Goal: Task Accomplishment & Management: Manage account settings

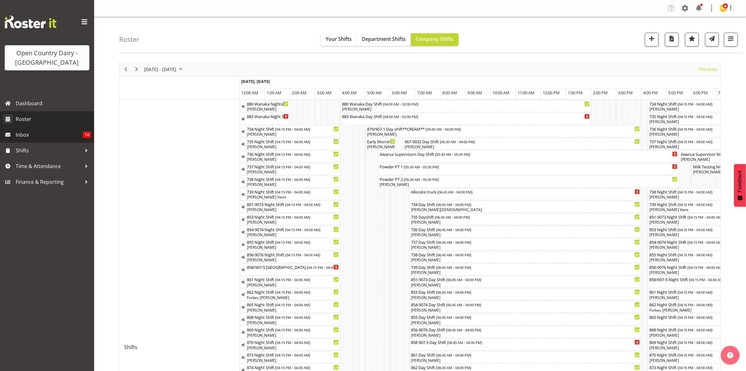
scroll to position [0, 1352]
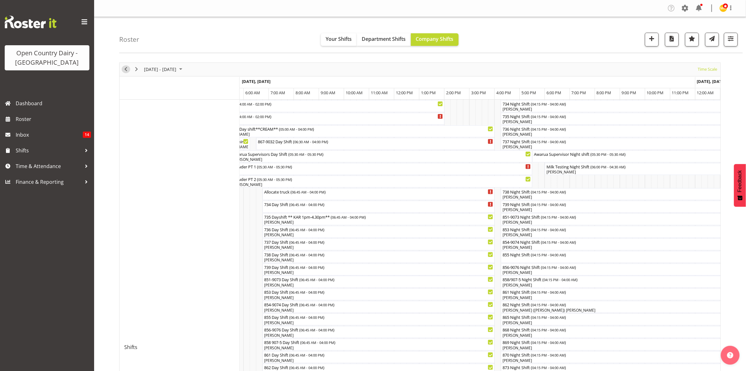
click at [129, 68] on span "Previous" at bounding box center [126, 69] width 8 height 8
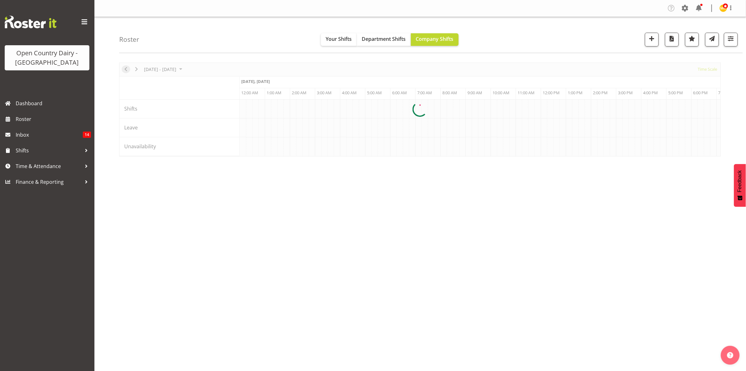
scroll to position [0, 3014]
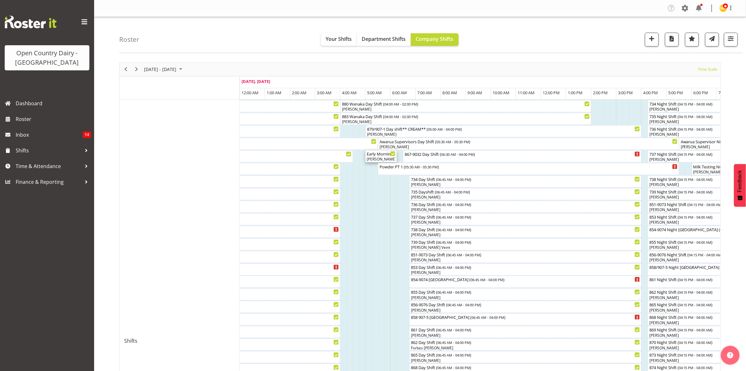
click at [378, 158] on div "[PERSON_NAME], [PERSON_NAME]" at bounding box center [381, 159] width 29 height 6
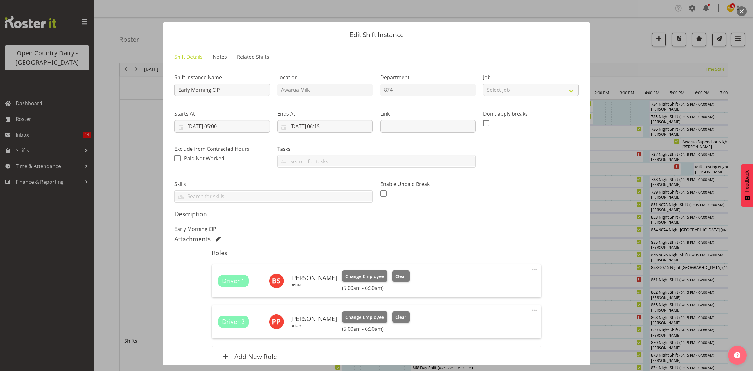
click at [636, 58] on div at bounding box center [376, 185] width 753 height 371
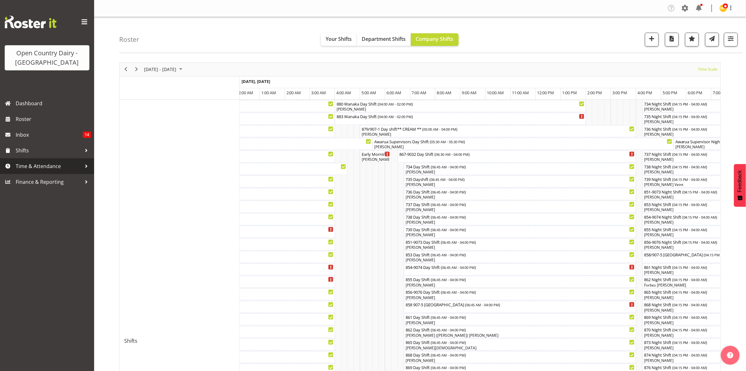
click at [32, 165] on span "Time & Attendance" at bounding box center [49, 165] width 66 height 9
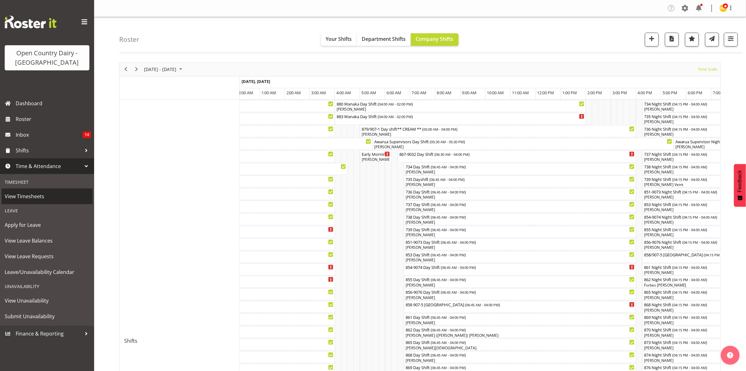
click at [15, 197] on span "View Timesheets" at bounding box center [47, 195] width 85 height 9
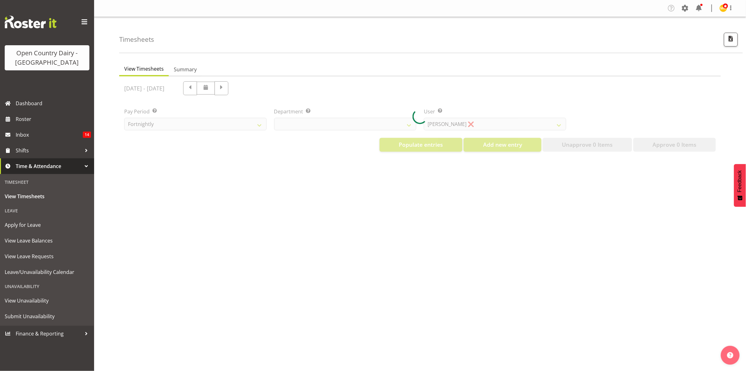
select select "699"
select select "8449"
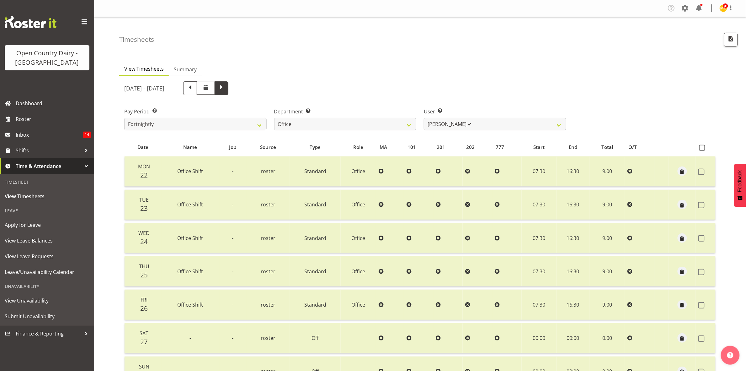
click at [226, 90] on span at bounding box center [222, 87] width 8 height 8
select select
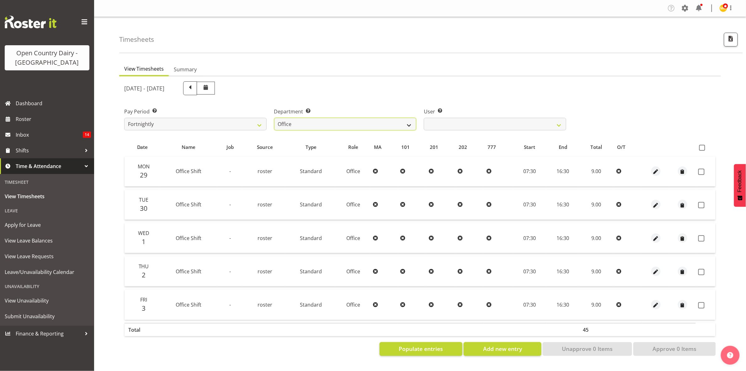
click at [406, 124] on select "734 735 736 737 738 739 851 853 854 855 856 858 861 862 865 867-9032 868 869 87…" at bounding box center [345, 124] width 143 height 13
select select "696"
click at [274, 118] on select "734 735 736 737 738 739 851 853 854 855 856 858 861 862 865 867-9032 868 869 87…" at bounding box center [345, 124] width 143 height 13
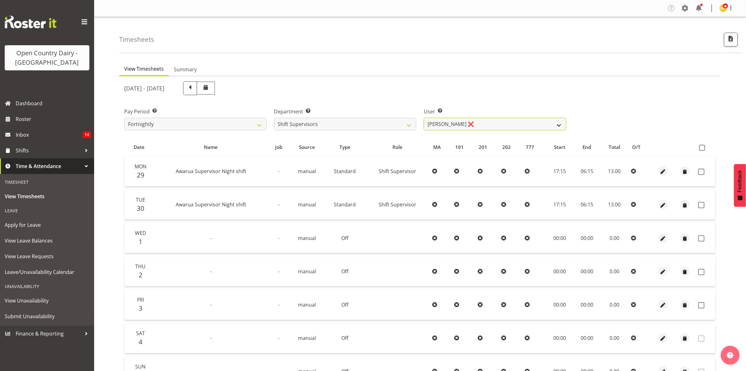
click at [553, 124] on select "Ethan Moore ❌ Leonna Turner ❌ Michael Straith ❌ Vishal Vadadoriya ❌" at bounding box center [495, 124] width 143 height 13
click at [424, 118] on select "Ethan Moore ❌ Leonna Turner ❌ Michael Straith ❌ Vishal Vadadoriya ❌" at bounding box center [495, 124] width 143 height 13
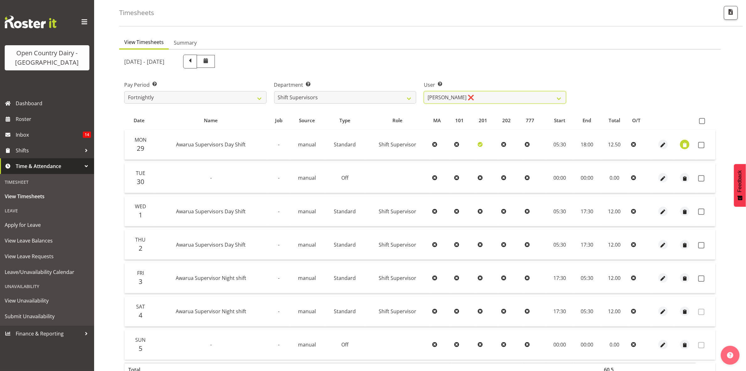
scroll to position [68, 0]
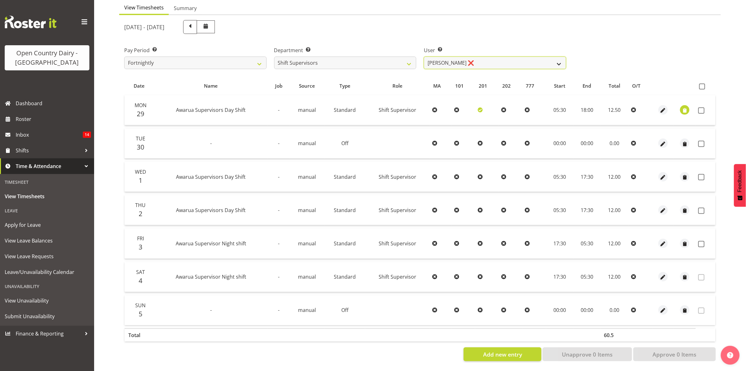
click at [557, 57] on select "Ethan Moore ❌ Leonna Turner ❌ Michael Straith ❌ Vishal Vadadoriya ❌" at bounding box center [495, 63] width 143 height 13
select select "7488"
click at [424, 57] on select "Ethan Moore ❌ Leonna Turner ❌ Michael Straith ❌ Vishal Vadadoriya ❌" at bounding box center [495, 63] width 143 height 13
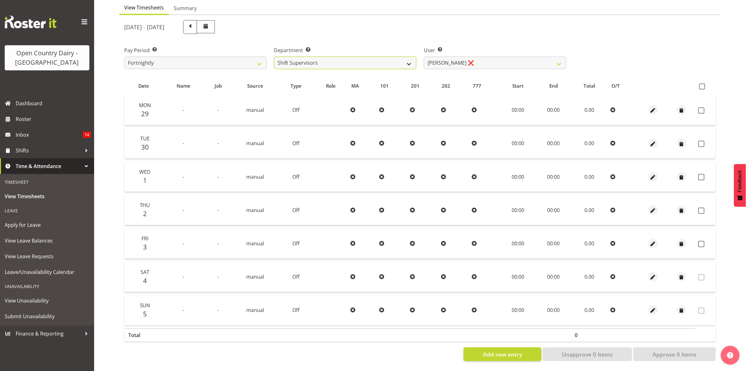
click at [412, 57] on select "734 735 736 737 738 739 851 853 854 855 856 858 861 862 865 867-9032 868 869 87…" at bounding box center [345, 63] width 143 height 13
select select "905"
click at [274, 57] on select "734 735 736 737 738 739 851 853 854 855 856 858 861 862 865 867-9032 868 869 87…" at bounding box center [345, 63] width 143 height 13
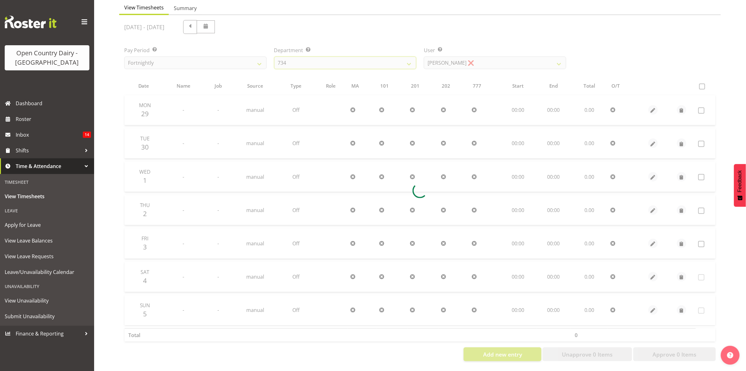
scroll to position [0, 0]
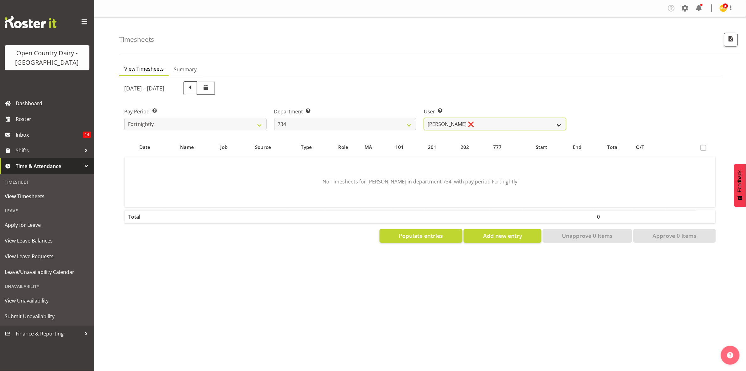
click at [553, 124] on select "Justin Spicer ❌ Ryan Thompson ❌ Tracey Chittock ❌ Zachary Shanks ❌" at bounding box center [495, 124] width 143 height 13
select select "11220"
click at [424, 118] on select "Justin Spicer ❌ Ryan Thompson ❌ Tracey Chittock ❌ Zachary Shanks ❌" at bounding box center [495, 124] width 143 height 13
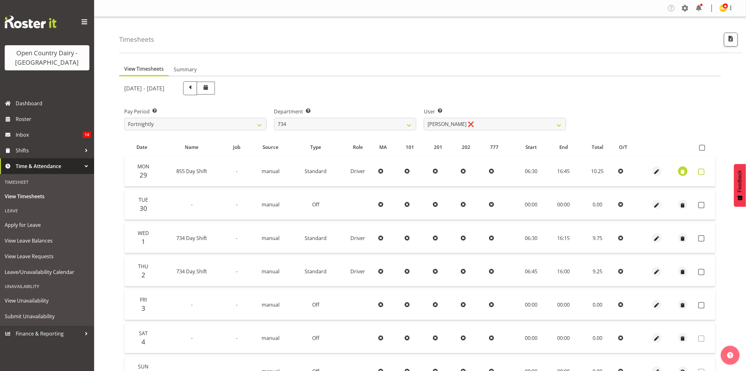
click at [704, 171] on span at bounding box center [702, 172] width 6 height 6
checkbox input "true"
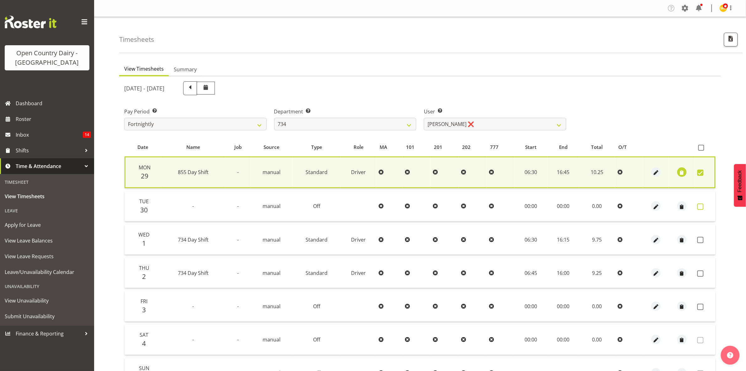
click at [701, 207] on span at bounding box center [701, 206] width 6 height 6
checkbox input "true"
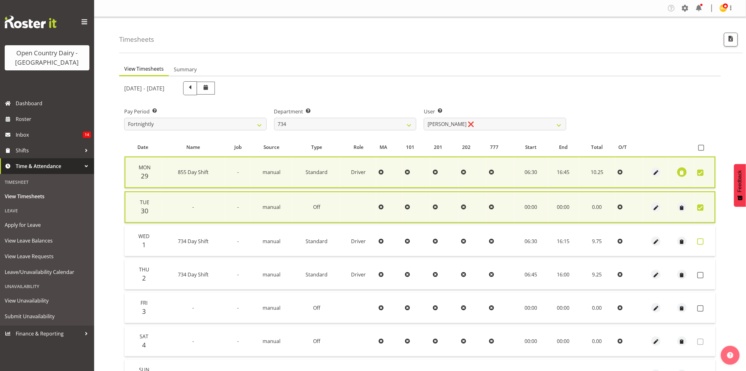
click at [698, 239] on span at bounding box center [701, 241] width 6 height 6
checkbox input "true"
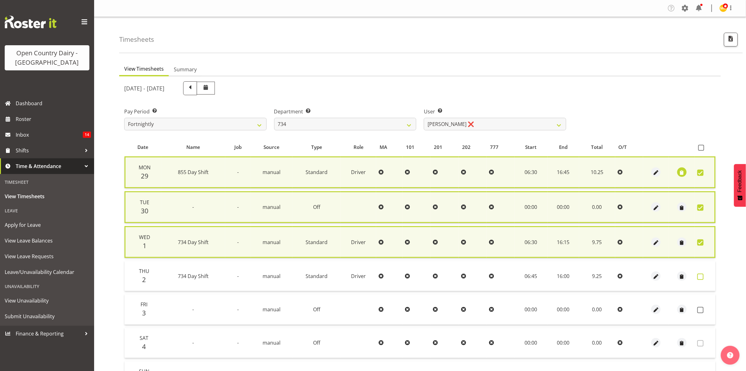
click at [701, 275] on span at bounding box center [701, 276] width 6 height 6
checkbox input "true"
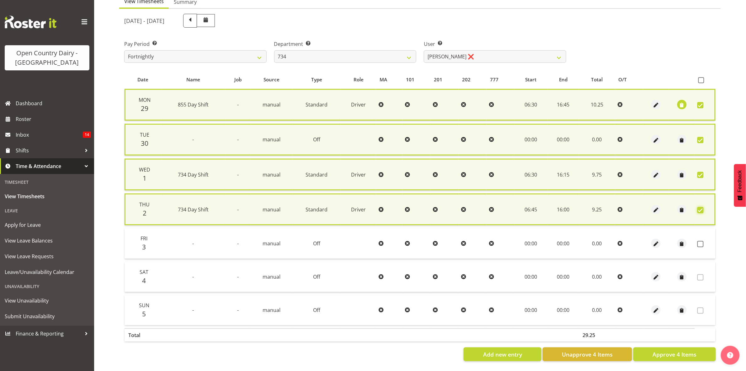
scroll to position [73, 0]
click at [677, 350] on span "Approve 4 Items" at bounding box center [675, 354] width 44 height 8
checkbox input "false"
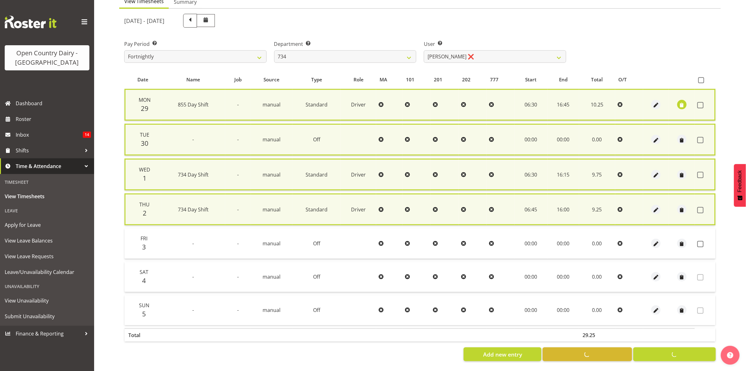
checkbox input "false"
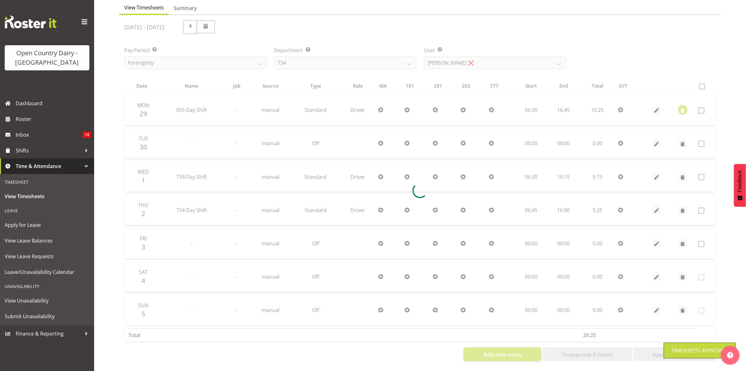
scroll to position [68, 0]
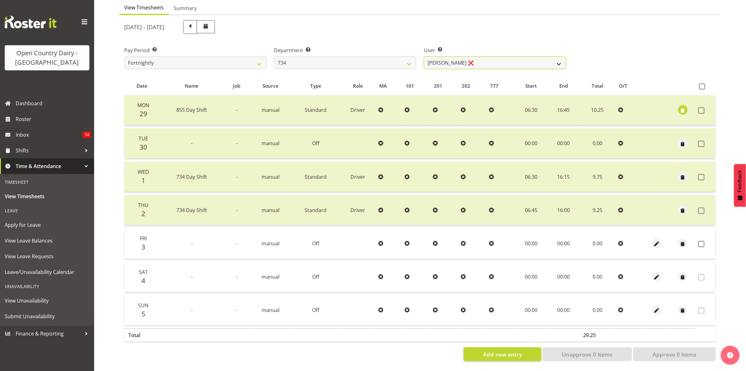
click at [556, 57] on select "Justin Spicer ❌ Ryan Thompson ❌ Tracey Chittock ❌ Zachary Shanks ❌" at bounding box center [495, 63] width 143 height 13
click at [424, 57] on select "Justin Spicer ❌ Ryan Thompson ❌ Tracey Chittock ❌ Zachary Shanks ❌" at bounding box center [495, 63] width 143 height 13
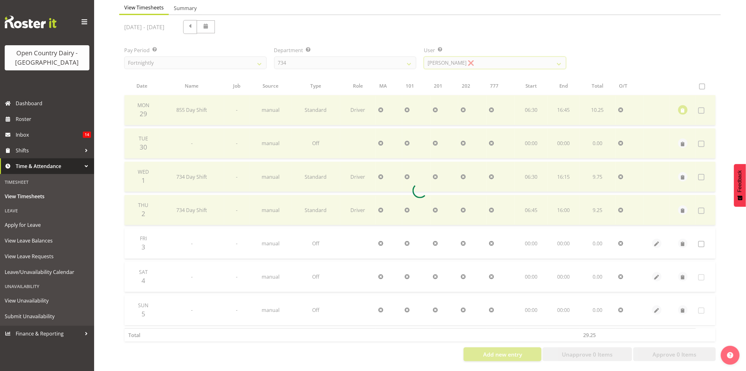
scroll to position [0, 0]
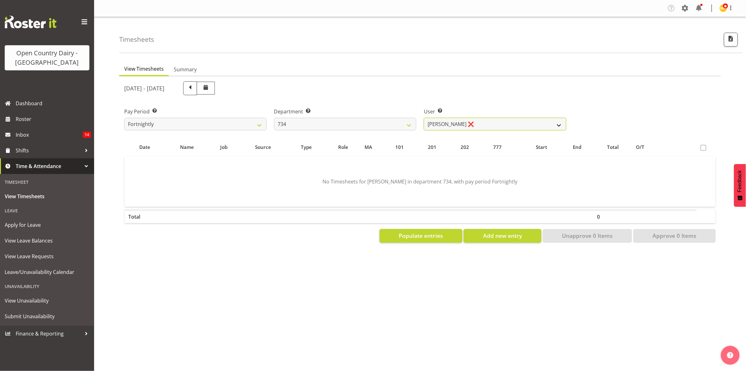
click at [562, 121] on select "Justin Spicer ❌ Ryan Thompson ❌ Tracey Chittock ❌ Zachary Shanks ❌" at bounding box center [495, 124] width 143 height 13
select select "7493"
click at [424, 118] on select "Justin Spicer ❌ Ryan Thompson ❌ Tracey Chittock ❌ Zachary Shanks ❌" at bounding box center [495, 124] width 143 height 13
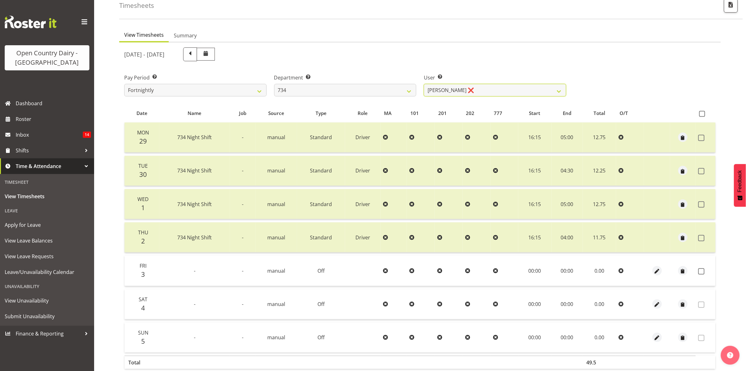
scroll to position [68, 0]
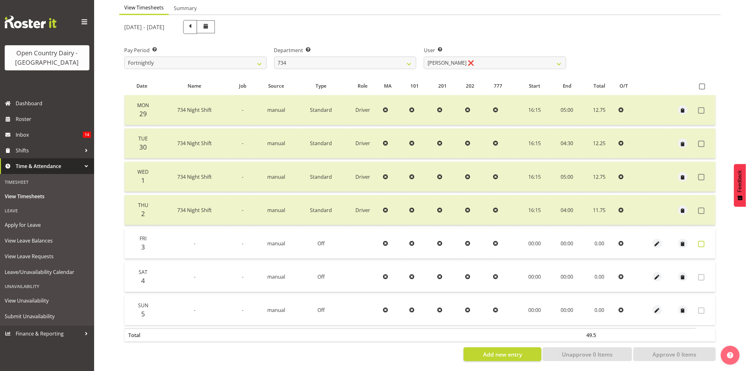
click at [704, 241] on span at bounding box center [702, 244] width 6 height 6
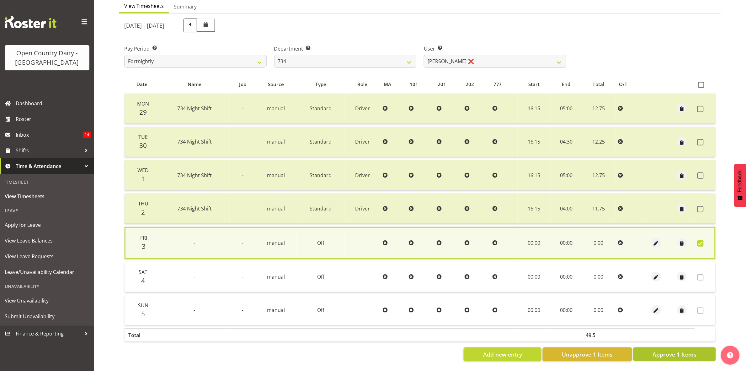
click at [664, 351] on span "Approve 1 Items" at bounding box center [675, 354] width 44 height 8
checkbox input "false"
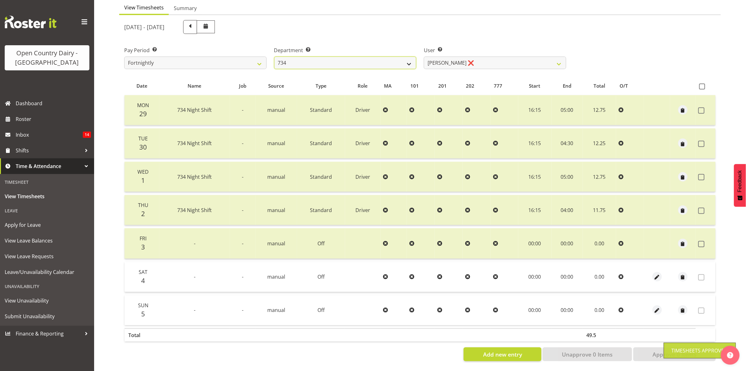
click at [411, 57] on select "734 735 736 737 738 739 851 853 854 855 856 858 861 862 865 867-9032 868 869 87…" at bounding box center [345, 63] width 143 height 13
select select "909"
click at [274, 57] on select "734 735 736 737 738 739 851 853 854 855 856 858 861 862 865 867-9032 868 869 87…" at bounding box center [345, 63] width 143 height 13
select select "7397"
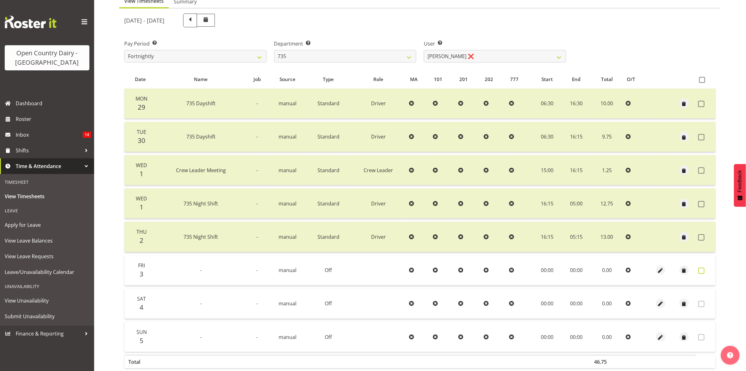
click at [704, 272] on span at bounding box center [702, 270] width 6 height 6
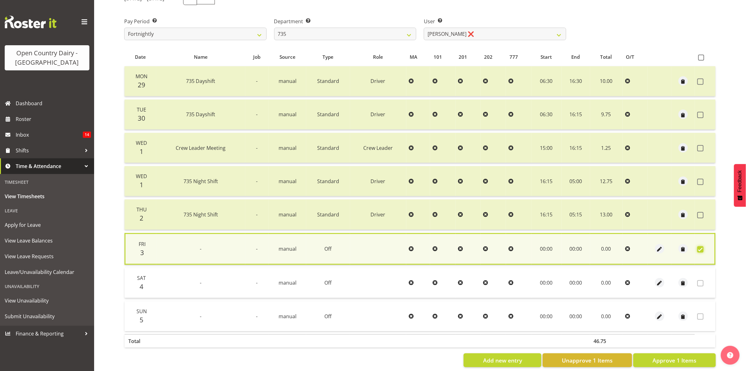
scroll to position [102, 0]
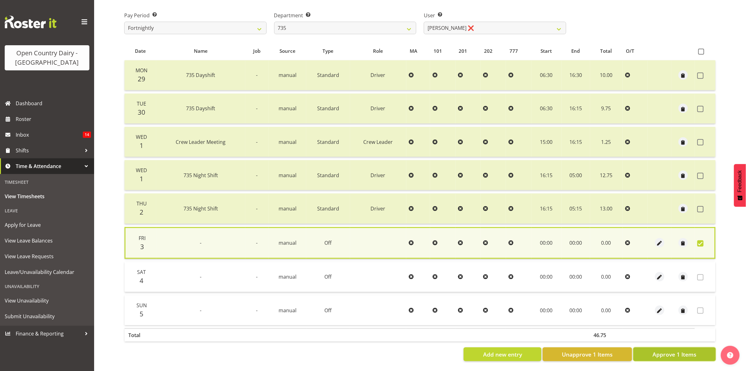
click at [682, 350] on span "Approve 1 Items" at bounding box center [675, 354] width 44 height 8
checkbox input "false"
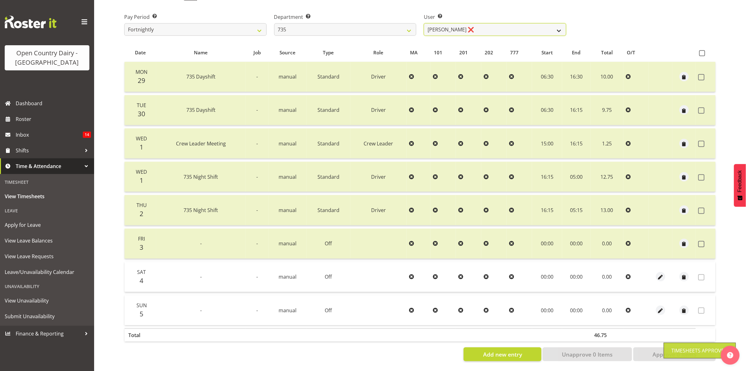
click at [556, 23] on select "Brian Neas ❌ Cherie Williams ❌ Christopher Sutherland ❌ Stuart Craig ❌" at bounding box center [495, 29] width 143 height 13
click at [424, 23] on select "Brian Neas ❌ Cherie Williams ❌ Christopher Sutherland ❌ Stuart Craig ❌" at bounding box center [495, 29] width 143 height 13
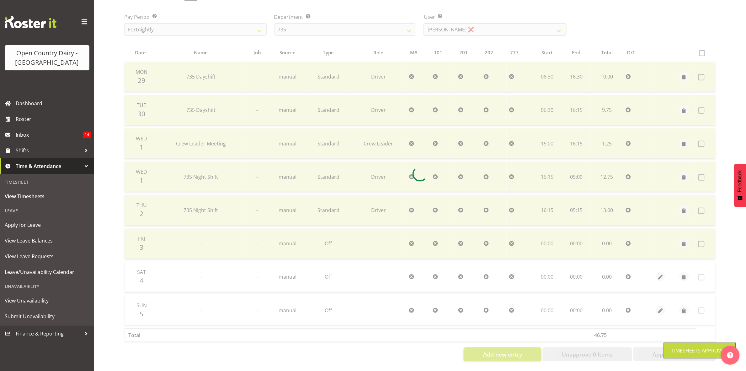
scroll to position [0, 0]
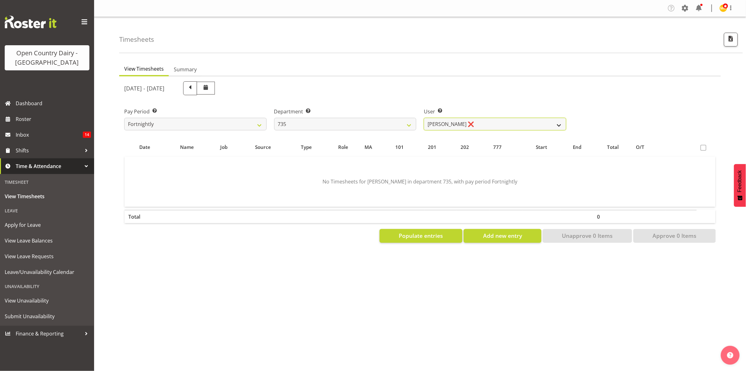
click at [554, 123] on select "Brian Neas ❌ Cherie Williams ❌ Christopher Sutherland ❌ Stuart Craig ❌" at bounding box center [495, 124] width 143 height 13
select select "9865"
click at [424, 118] on select "Brian Neas ❌ Cherie Williams ❌ Christopher Sutherland ❌ Stuart Craig ❌" at bounding box center [495, 124] width 143 height 13
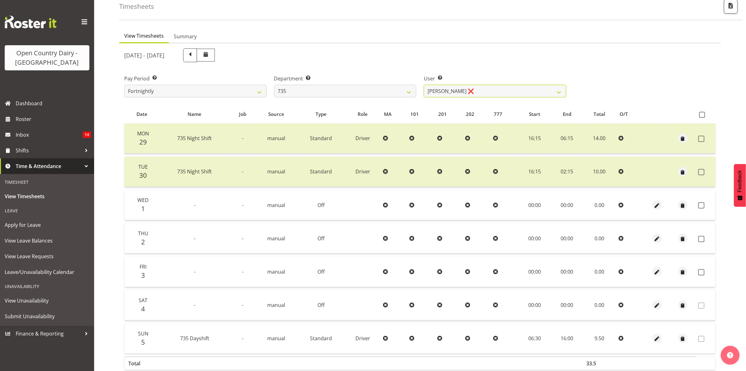
scroll to position [68, 0]
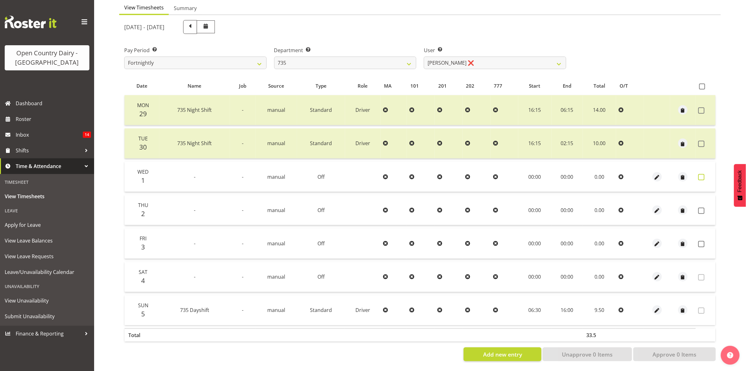
click at [703, 174] on span at bounding box center [702, 177] width 6 height 6
checkbox input "true"
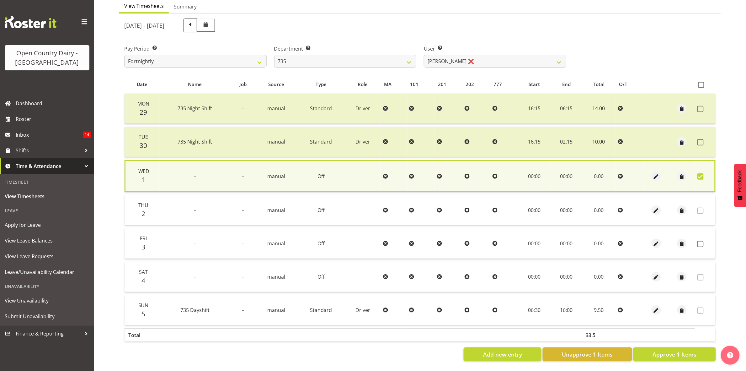
click at [702, 207] on span at bounding box center [701, 210] width 6 height 6
checkbox input "true"
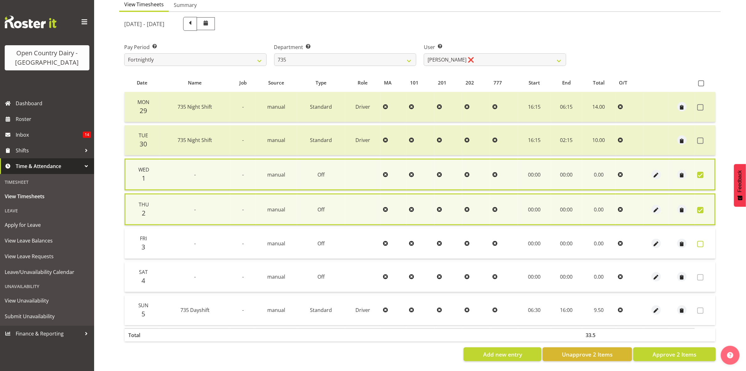
click at [702, 241] on span at bounding box center [701, 244] width 6 height 6
checkbox input "true"
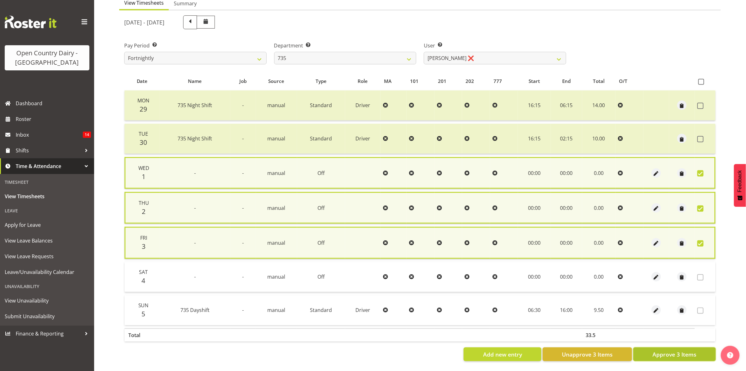
click at [687, 351] on span "Approve 3 Items" at bounding box center [675, 354] width 44 height 8
checkbox input "false"
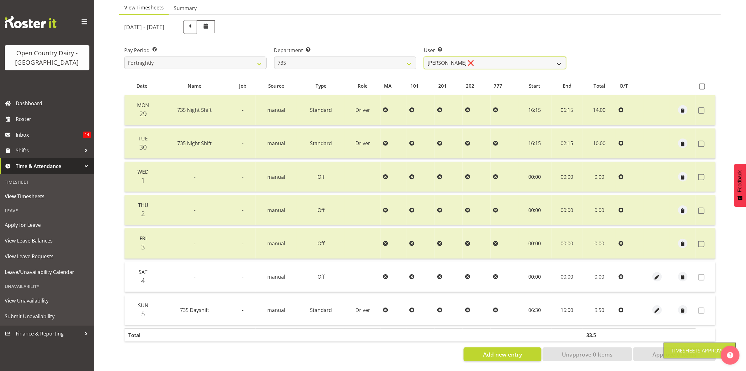
click at [561, 57] on select "Brian Neas ❌ Cherie Williams ❌ Christopher Sutherland ❌ Stuart Craig ❌" at bounding box center [495, 63] width 143 height 13
select select "9761"
click at [424, 57] on select "Brian Neas ❌ Cherie Williams ❌ Christopher Sutherland ❌ Stuart Craig ❌" at bounding box center [495, 63] width 143 height 13
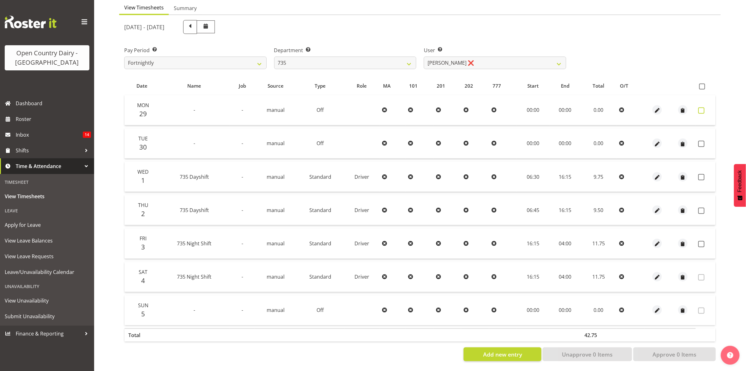
click at [701, 107] on span at bounding box center [702, 110] width 6 height 6
checkbox input "true"
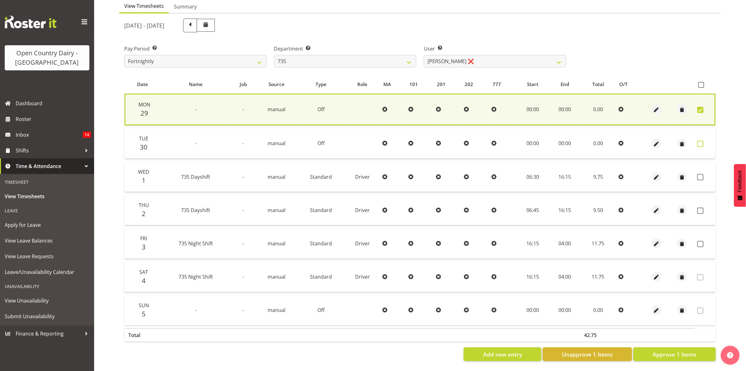
click at [702, 141] on span at bounding box center [701, 144] width 6 height 6
checkbox input "true"
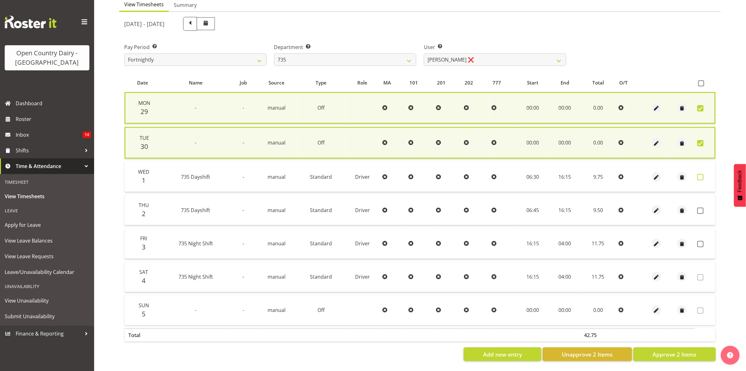
click at [704, 174] on span at bounding box center [701, 177] width 6 height 6
checkbox input "true"
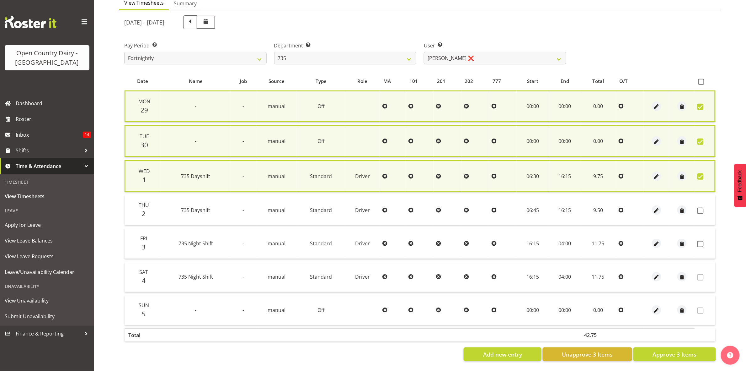
click at [699, 211] on td at bounding box center [705, 210] width 21 height 30
click at [701, 207] on span at bounding box center [701, 210] width 6 height 6
checkbox input "true"
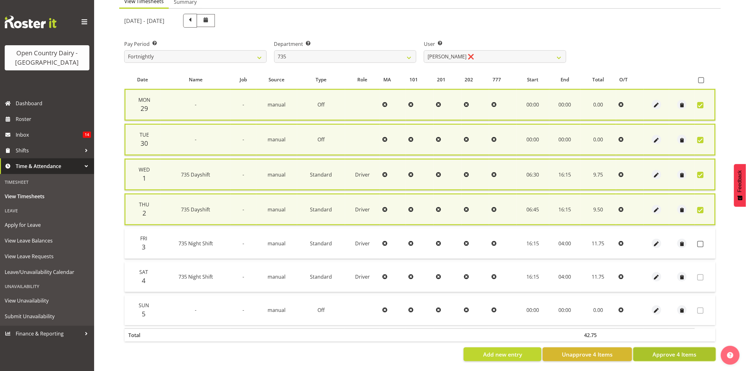
click at [679, 350] on span "Approve 4 Items" at bounding box center [675, 354] width 44 height 8
checkbox input "false"
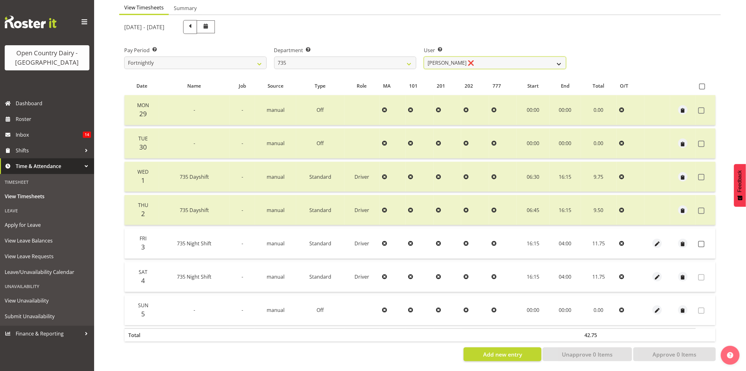
click at [539, 57] on select "Brian Neas ❌ Cherie Williams ❌ Christopher Sutherland ❌ Stuart Craig ❌" at bounding box center [495, 63] width 143 height 13
click at [404, 57] on select "734 735 736 737 738 739 851 853 854 855 856 858 861 862 865 867-9032 868 869 87…" at bounding box center [345, 63] width 143 height 13
select select "906"
click at [274, 57] on select "734 735 736 737 738 739 851 853 854 855 856 858 861 862 865 867-9032 868 869 87…" at bounding box center [345, 63] width 143 height 13
select select "9849"
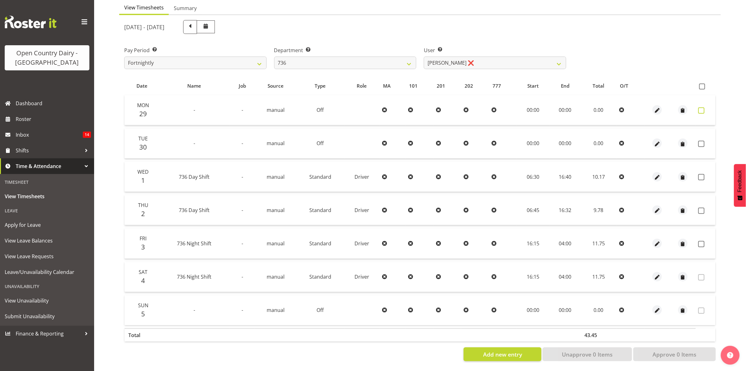
click at [703, 107] on span at bounding box center [702, 110] width 6 height 6
checkbox input "true"
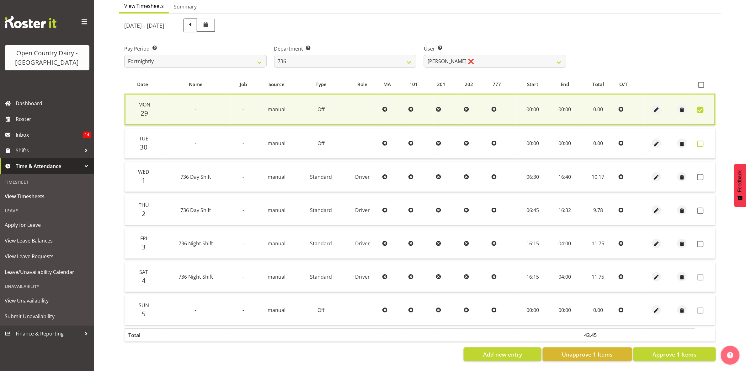
click at [703, 141] on span at bounding box center [701, 144] width 6 height 6
checkbox input "true"
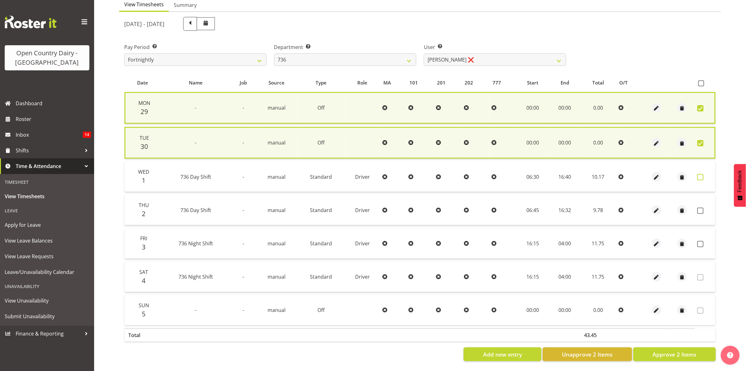
click at [699, 175] on span at bounding box center [701, 177] width 6 height 6
checkbox input "true"
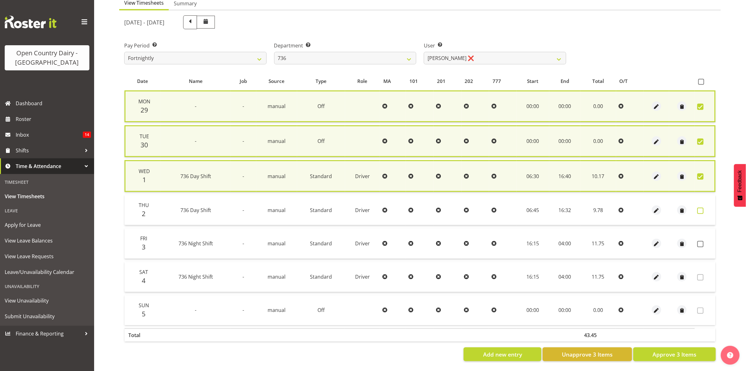
click at [702, 207] on span at bounding box center [701, 210] width 6 height 6
checkbox input "true"
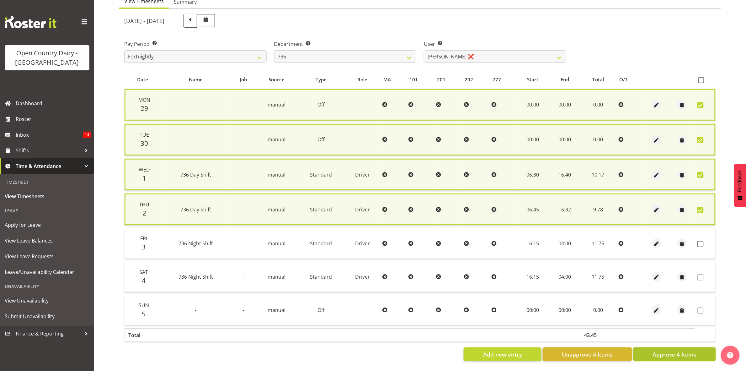
click at [670, 350] on span "Approve 4 Items" at bounding box center [675, 354] width 44 height 8
checkbox input "false"
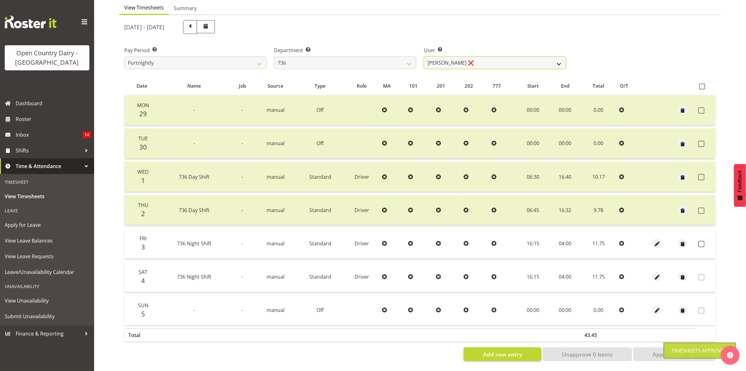
click at [556, 57] on select "Andy Van Brecht ❌ Gavin Hamilton ❌ Jamie Seaton ❌ Kerrod Ward ❌" at bounding box center [495, 63] width 143 height 13
select select "7419"
click at [424, 57] on select "Andy Van Brecht ❌ Gavin Hamilton ❌ Jamie Seaton ❌ Kerrod Ward ❌" at bounding box center [495, 63] width 143 height 13
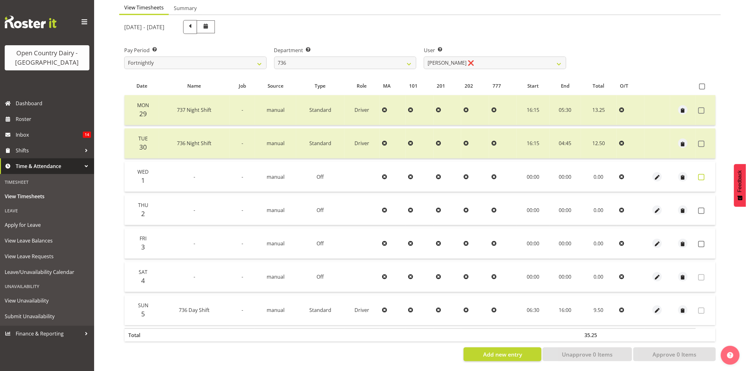
click at [704, 174] on span at bounding box center [702, 177] width 6 height 6
checkbox input "true"
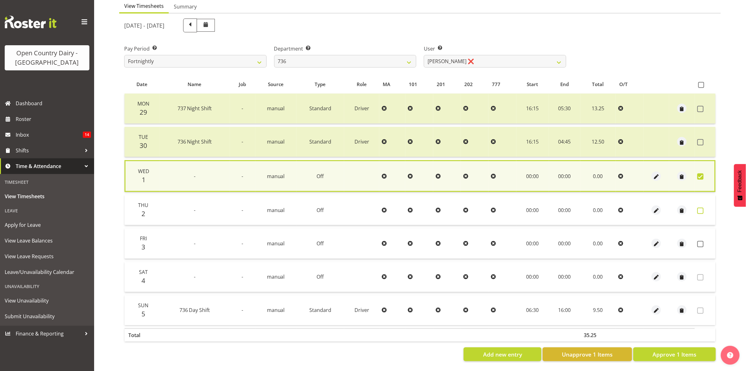
click at [702, 207] on span at bounding box center [701, 210] width 6 height 6
checkbox input "true"
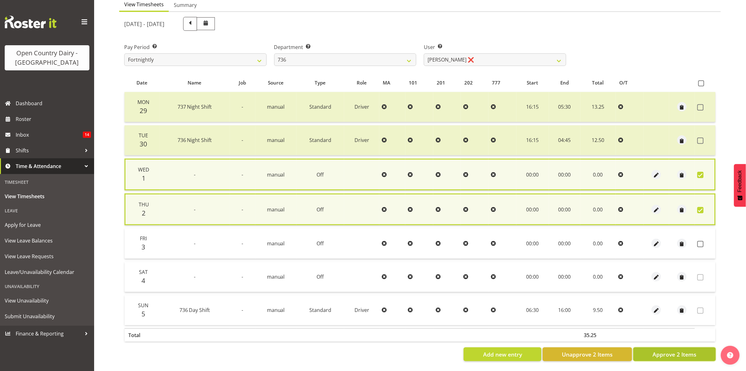
click at [674, 351] on span "Approve 2 Items" at bounding box center [675, 354] width 44 height 8
checkbox input "false"
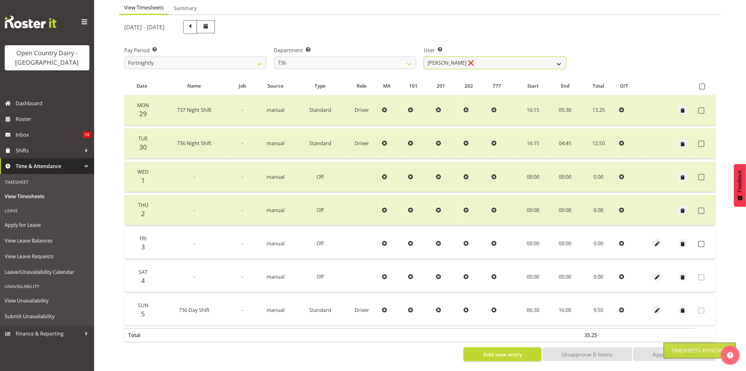
click at [553, 57] on select "Andy Van Brecht ❌ Gavin Hamilton ❌ Jamie Seaton ❌ Kerrod Ward ❌" at bounding box center [495, 63] width 143 height 13
select select "7434"
click at [424, 57] on select "Andy Van Brecht ❌ Gavin Hamilton ❌ Jamie Seaton ❌ Kerrod Ward ❌" at bounding box center [495, 63] width 143 height 13
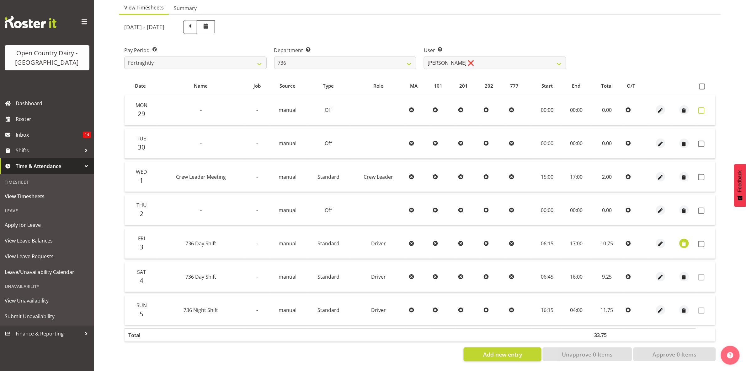
click at [704, 107] on span at bounding box center [702, 110] width 6 height 6
checkbox input "true"
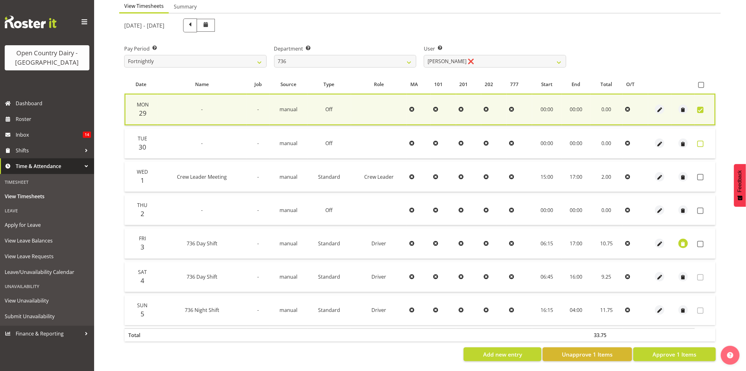
click at [699, 141] on span at bounding box center [701, 144] width 6 height 6
checkbox input "true"
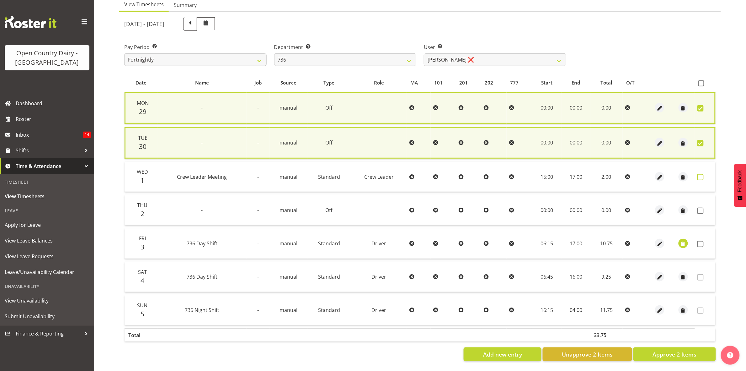
click at [701, 174] on span at bounding box center [701, 177] width 6 height 6
checkbox input "true"
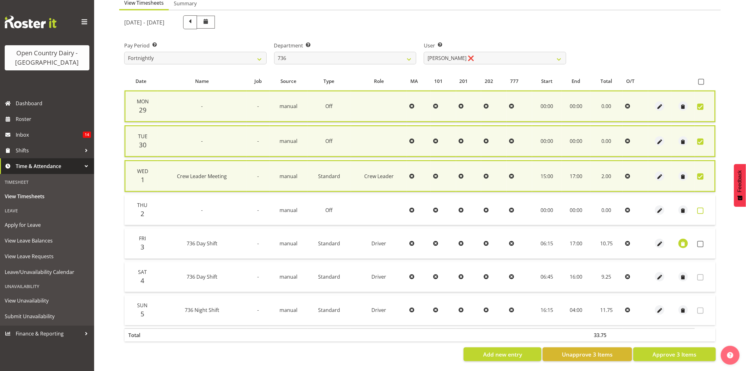
click at [702, 209] on span at bounding box center [701, 210] width 6 height 6
checkbox input "true"
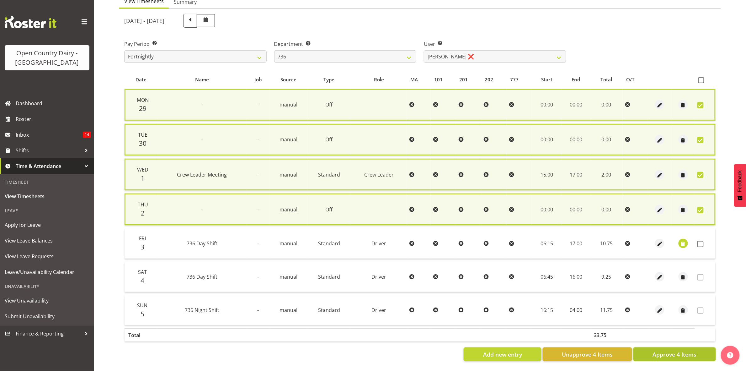
click at [673, 352] on span "Approve 4 Items" at bounding box center [675, 354] width 44 height 8
checkbox input "false"
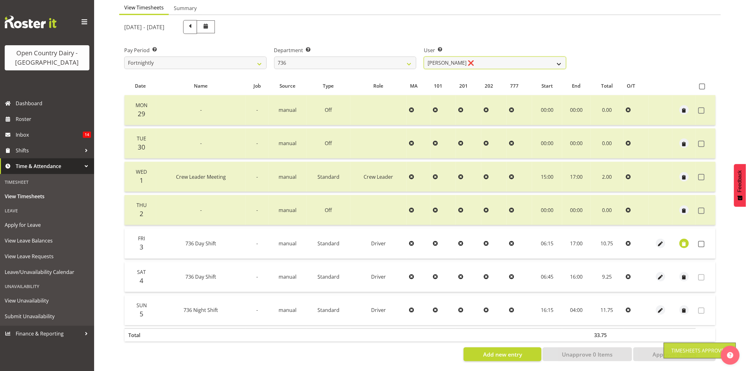
click at [561, 57] on select "Andy Van Brecht ❌ Gavin Hamilton ❌ Jamie Seaton ❌ Kerrod Ward ❌" at bounding box center [495, 63] width 143 height 13
select select "11647"
click at [424, 57] on select "Andy Van Brecht ❌ Gavin Hamilton ❌ Jamie Seaton ❌ Kerrod Ward ❌" at bounding box center [495, 63] width 143 height 13
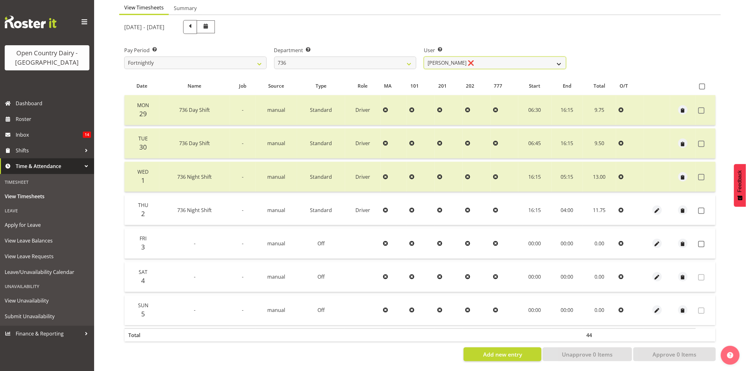
click at [560, 57] on select "Andy Van Brecht ❌ Gavin Hamilton ❌ Jamie Seaton ❌ Kerrod Ward ❌" at bounding box center [495, 63] width 143 height 13
click at [408, 57] on select "734 735 736 737 738 739 851 853 854 855 856 858 861 862 865 867-9032 868 869 87…" at bounding box center [345, 63] width 143 height 13
select select "903"
click at [274, 57] on select "734 735 736 737 738 739 851 853 854 855 856 858 861 862 865 867-9032 868 869 87…" at bounding box center [345, 63] width 143 height 13
select select "10983"
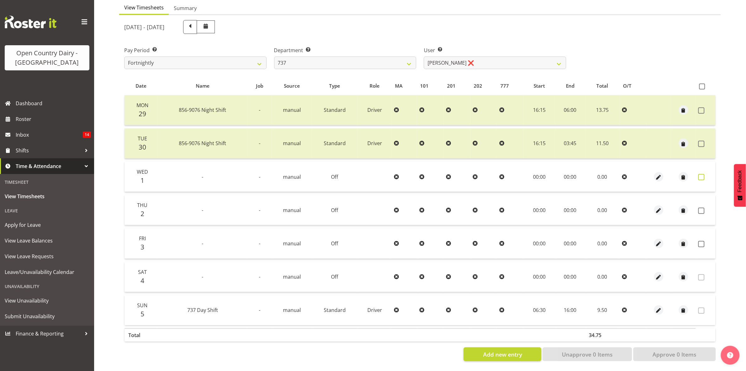
click at [704, 174] on span at bounding box center [702, 177] width 6 height 6
checkbox input "true"
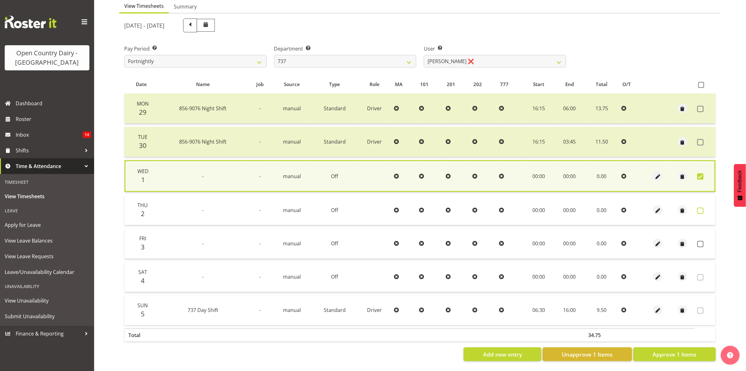
click at [704, 207] on span at bounding box center [701, 210] width 6 height 6
checkbox input "true"
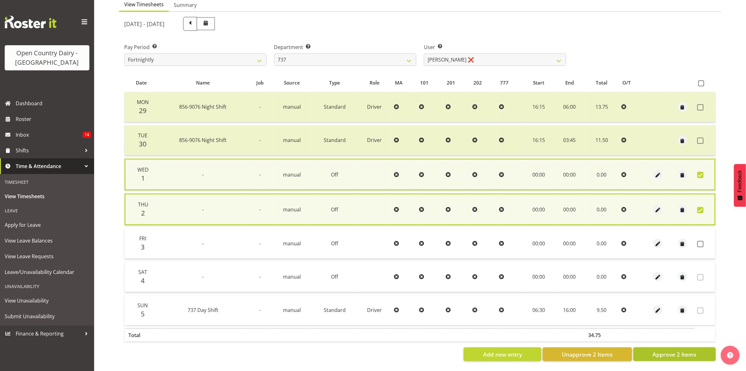
click at [694, 350] on span "Approve 2 Items" at bounding box center [675, 354] width 44 height 8
checkbox input "false"
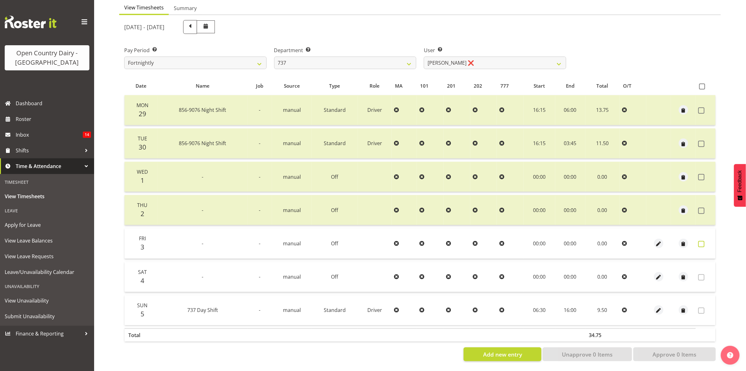
click at [704, 241] on span at bounding box center [702, 244] width 6 height 6
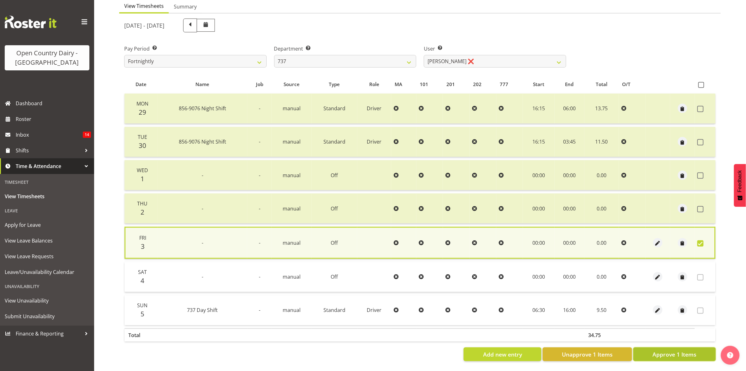
click at [678, 350] on span "Approve 1 Items" at bounding box center [675, 354] width 44 height 8
checkbox input "false"
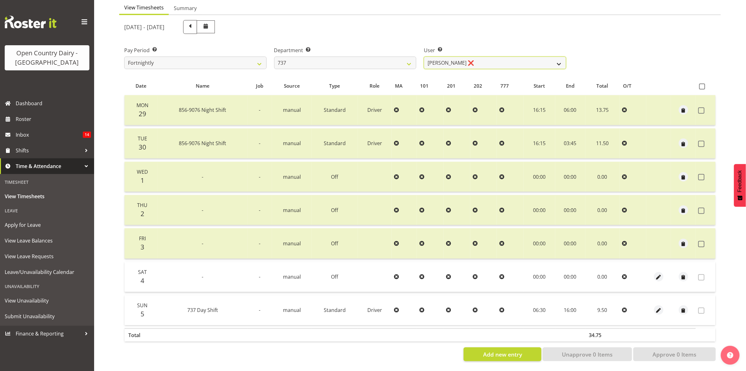
click at [554, 57] on select "Andrew Crawford ❌ Ashley Bragg ❌ Jack Townley ❌ Richard Turnbull ❌" at bounding box center [495, 63] width 143 height 13
select select "10317"
click at [424, 57] on select "Andrew Crawford ❌ Ashley Bragg ❌ Jack Townley ❌ Richard Turnbull ❌" at bounding box center [495, 63] width 143 height 13
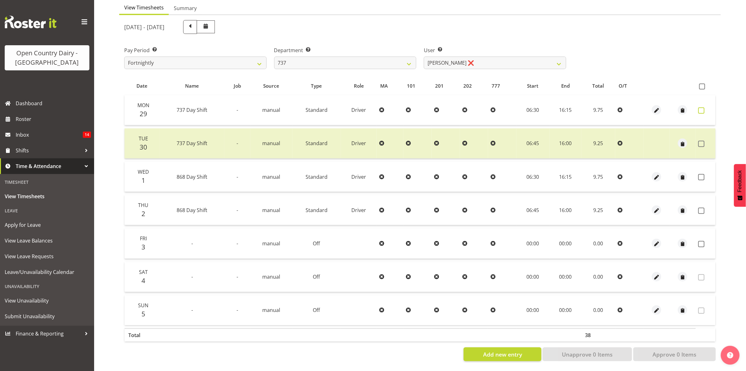
click at [701, 107] on span at bounding box center [702, 110] width 6 height 6
checkbox input "true"
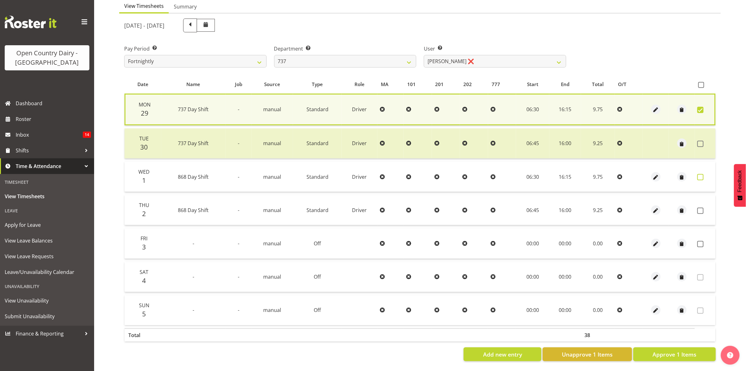
click at [701, 174] on span at bounding box center [701, 177] width 6 height 6
checkbox input "true"
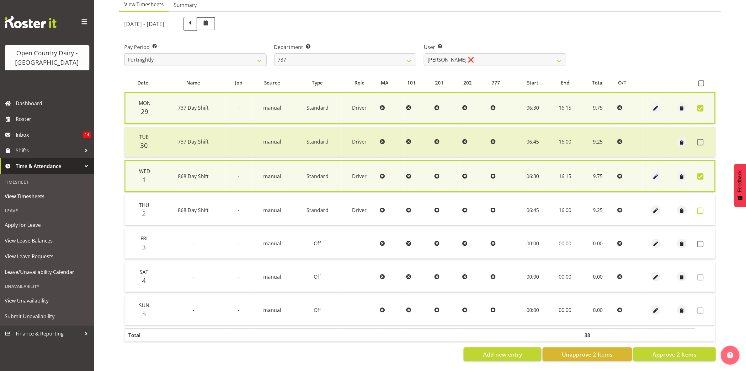
click at [701, 207] on span at bounding box center [701, 210] width 6 height 6
checkbox input "true"
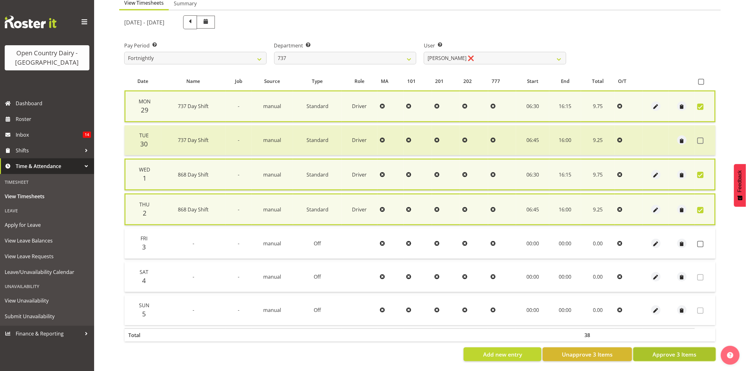
click at [671, 353] on span "Approve 3 Items" at bounding box center [675, 354] width 44 height 8
checkbox input "false"
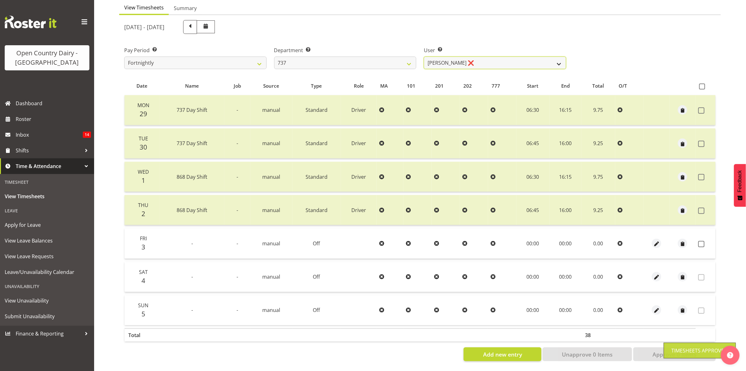
click at [562, 57] on select "Andrew Crawford ❌ Ashley Bragg ❌ Jack Townley ❌ Richard Turnbull ❌" at bounding box center [495, 63] width 143 height 13
select select "11648"
click at [424, 57] on select "Andrew Crawford ❌ Ashley Bragg ❌ Jack Townley ❌ Richard Turnbull ❌" at bounding box center [495, 63] width 143 height 13
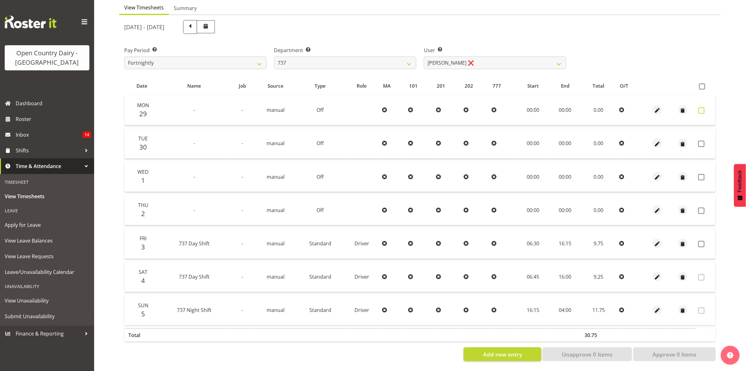
click at [702, 107] on span at bounding box center [702, 110] width 6 height 6
checkbox input "true"
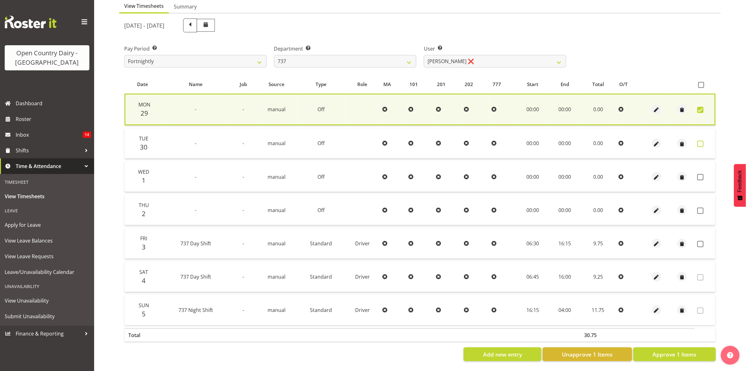
click at [699, 141] on span at bounding box center [701, 144] width 6 height 6
checkbox input "true"
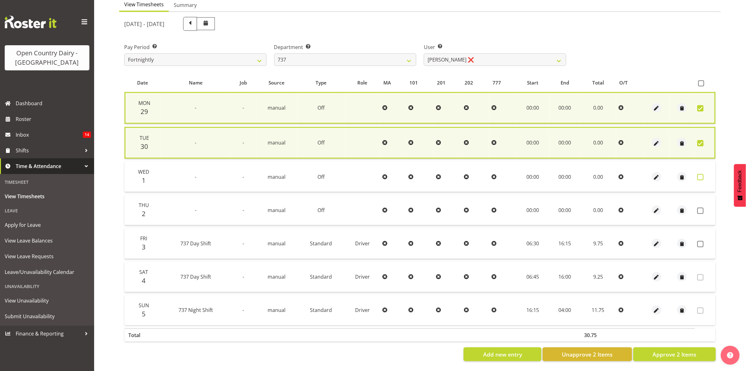
click at [703, 174] on span at bounding box center [701, 177] width 6 height 6
checkbox input "true"
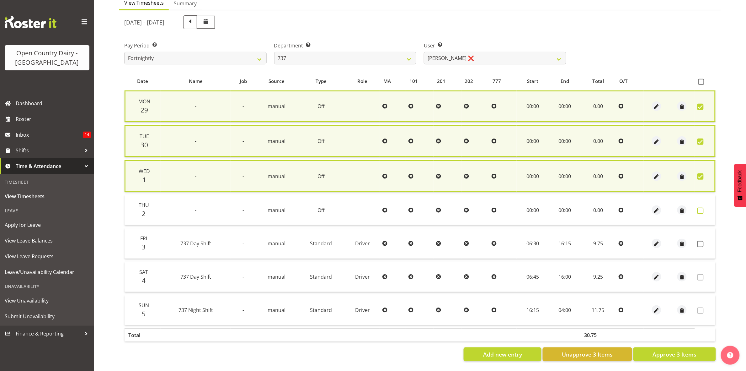
click at [701, 207] on span at bounding box center [701, 210] width 6 height 6
checkbox input "true"
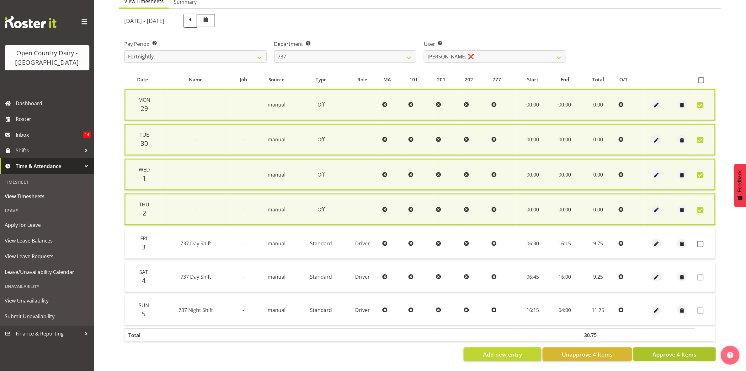
click at [683, 352] on span "Approve 4 Items" at bounding box center [675, 354] width 44 height 8
checkbox input "false"
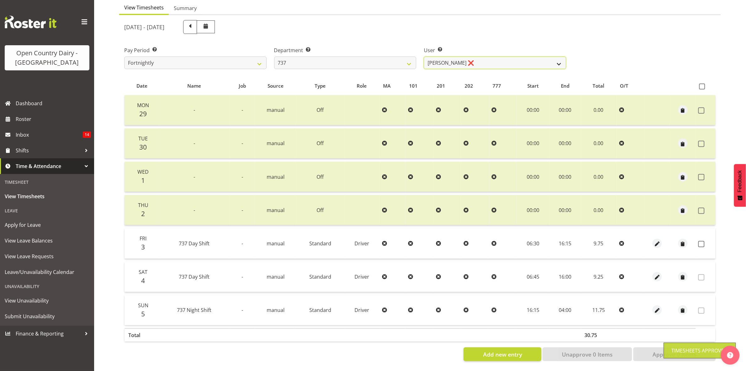
click at [559, 57] on select "Andrew Crawford ❌ Ashley Bragg ❌ Jack Townley ❌ Richard Turnbull ❌" at bounding box center [495, 63] width 143 height 13
select select "10918"
click at [424, 57] on select "Andrew Crawford ❌ Ashley Bragg ❌ Jack Townley ❌ Richard Turnbull ❌" at bounding box center [495, 63] width 143 height 13
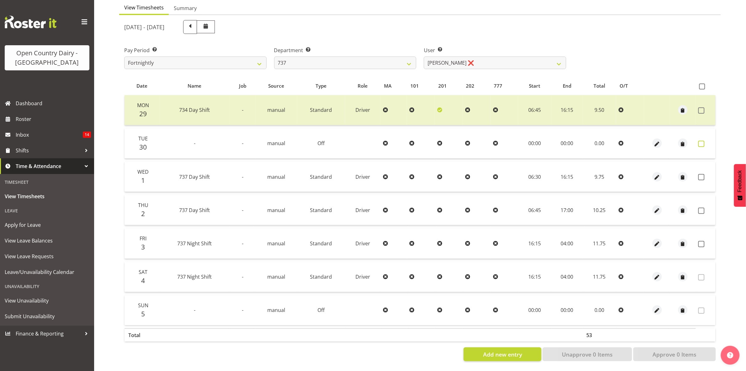
click at [703, 141] on span at bounding box center [702, 144] width 6 height 6
checkbox input "true"
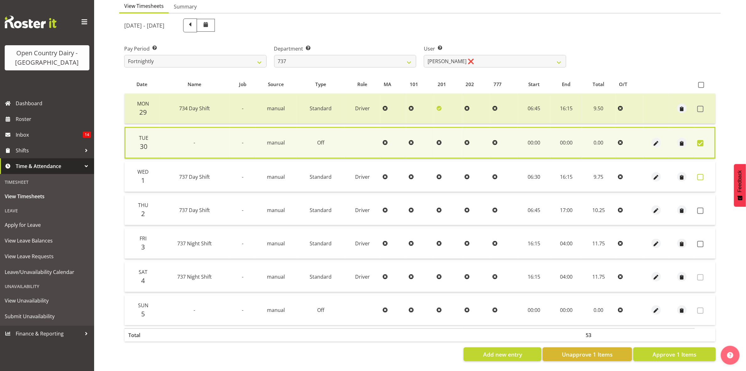
click at [700, 174] on span at bounding box center [701, 177] width 6 height 6
checkbox input "true"
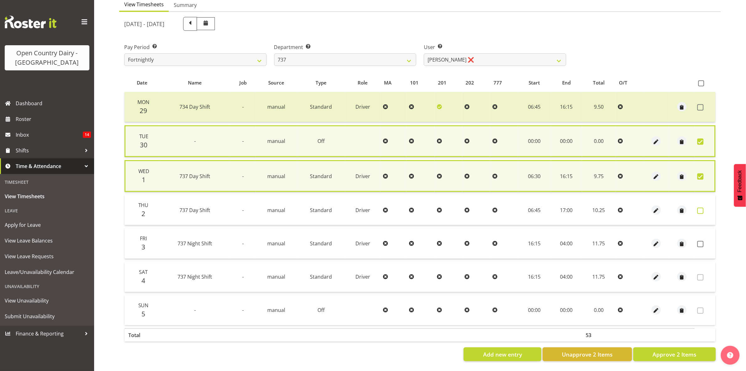
click at [700, 207] on span at bounding box center [701, 210] width 6 height 6
checkbox input "true"
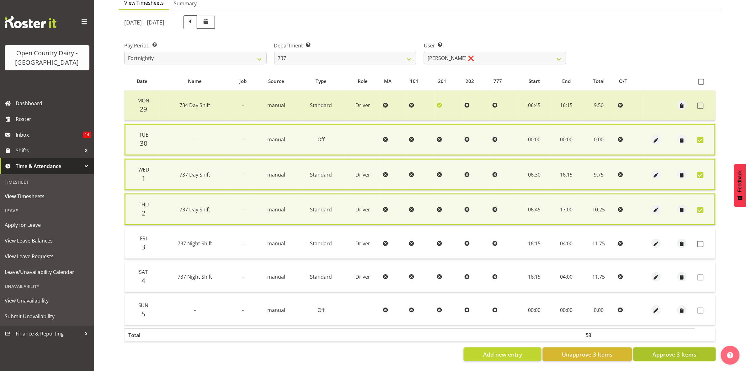
click at [678, 352] on span "Approve 3 Items" at bounding box center [675, 354] width 44 height 8
checkbox input "false"
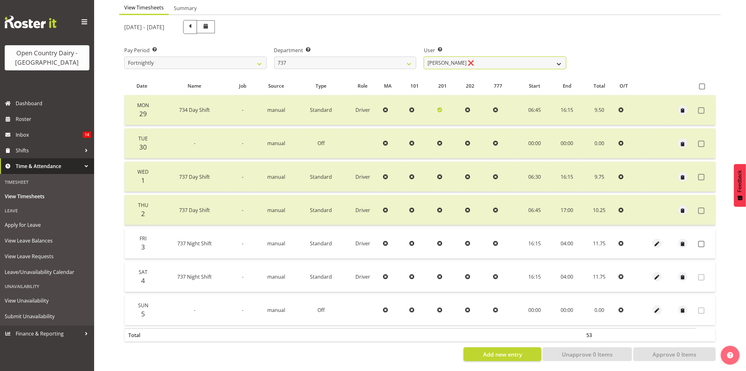
click at [551, 57] on select "Andrew Crawford ❌ Ashley Bragg ❌ Jack Townley ❌ Richard Turnbull ❌" at bounding box center [495, 63] width 143 height 13
click at [404, 57] on select "734 735 736 737 738 739 851 853 854 855 856 858 861 862 865 867-9032 868 869 87…" at bounding box center [345, 63] width 143 height 13
select select "904"
click at [274, 57] on select "734 735 736 737 738 739 851 853 854 855 856 858 861 862 865 867-9032 868 869 87…" at bounding box center [345, 63] width 143 height 13
select select "10055"
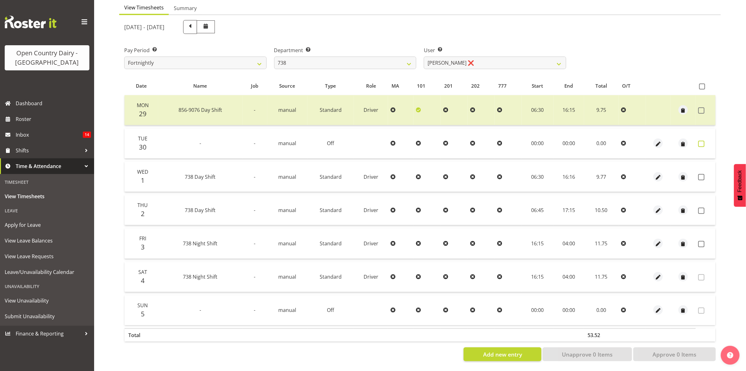
click at [702, 141] on span at bounding box center [702, 144] width 6 height 6
checkbox input "true"
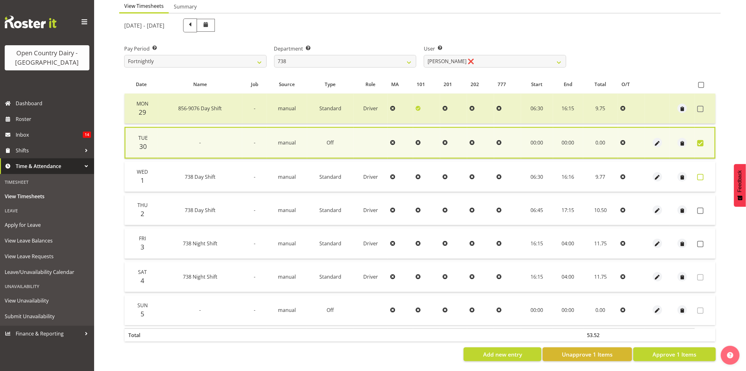
click at [703, 174] on span at bounding box center [701, 177] width 6 height 6
checkbox input "true"
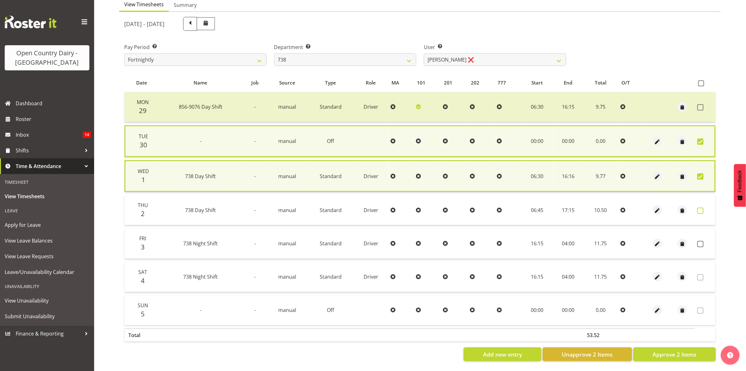
click at [701, 208] on span at bounding box center [701, 210] width 6 height 6
checkbox input "true"
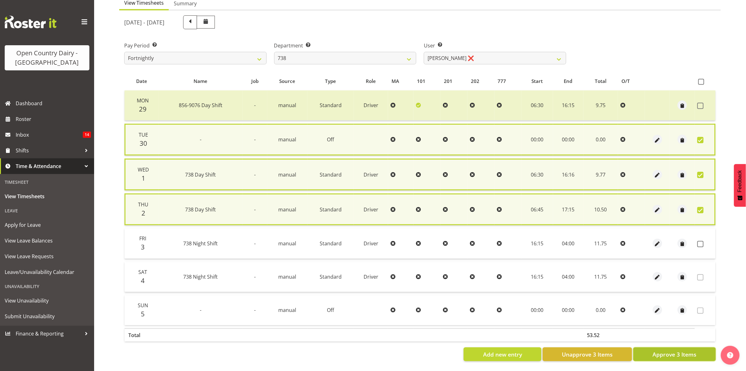
click at [687, 350] on span "Approve 3 Items" at bounding box center [675, 354] width 44 height 8
checkbox input "false"
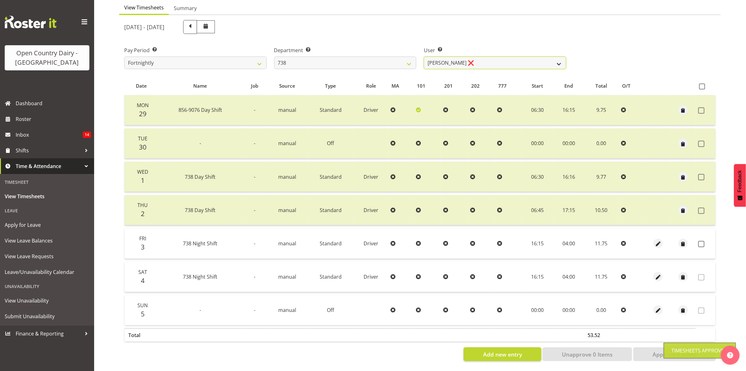
click at [553, 57] on select "Christopher Gamble ❌ Marcy Tuuta ❌ Raymond Campbell ❌ Tama Irvine ❌" at bounding box center [495, 63] width 143 height 13
select select "11703"
click at [424, 57] on select "Christopher Gamble ❌ Marcy Tuuta ❌ Raymond Campbell ❌ Tama Irvine ❌" at bounding box center [495, 63] width 143 height 13
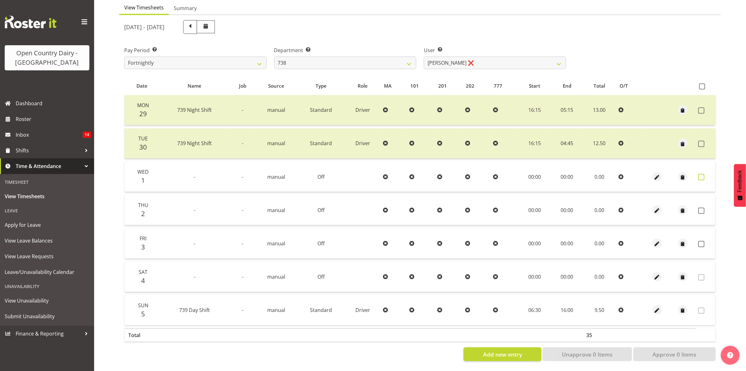
click at [702, 174] on span at bounding box center [702, 177] width 6 height 6
checkbox input "true"
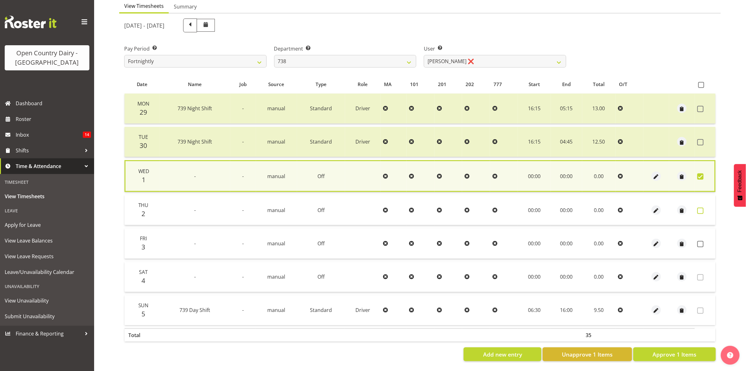
click at [699, 207] on span at bounding box center [701, 210] width 6 height 6
checkbox input "true"
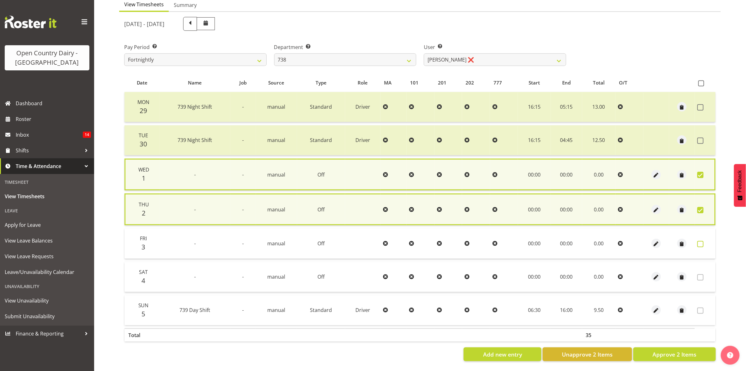
click at [702, 241] on span at bounding box center [701, 244] width 6 height 6
checkbox input "true"
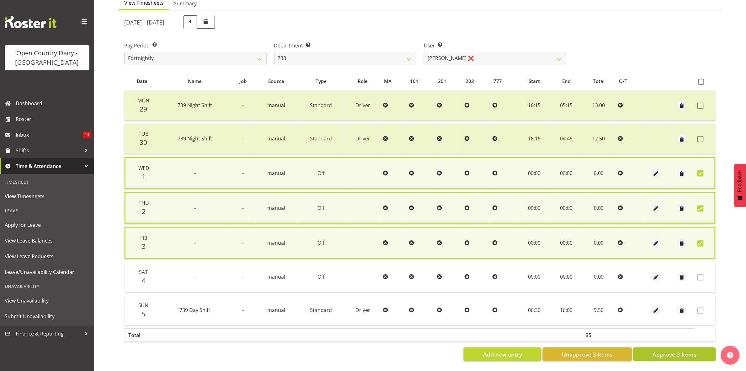
click at [668, 350] on span "Approve 3 Items" at bounding box center [675, 354] width 44 height 8
checkbox input "false"
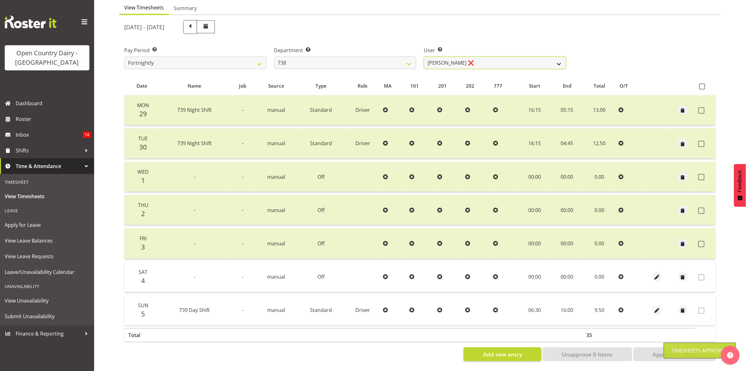
click at [559, 57] on select "Christopher Gamble ❌ Marcy Tuuta ❌ Raymond Campbell ❌ Tama Irvine ❌" at bounding box center [495, 63] width 143 height 13
select select "9020"
click at [424, 57] on select "Christopher Gamble ❌ Marcy Tuuta ❌ Raymond Campbell ❌ Tama Irvine ❌" at bounding box center [495, 63] width 143 height 13
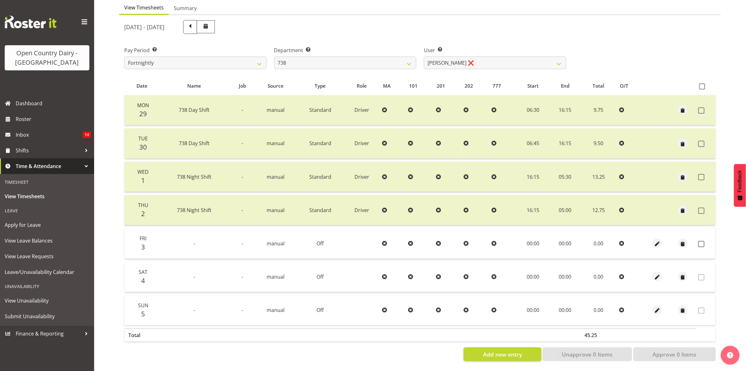
drag, startPoint x: 704, startPoint y: 236, endPoint x: 695, endPoint y: 294, distance: 58.8
click at [704, 241] on span at bounding box center [702, 244] width 6 height 6
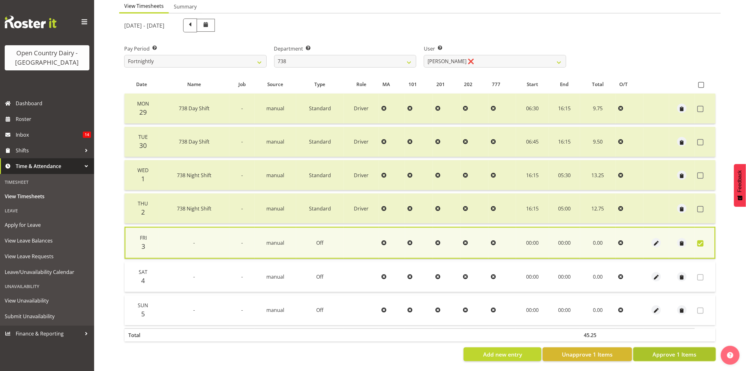
click at [690, 350] on span "Approve 1 Items" at bounding box center [675, 354] width 44 height 8
checkbox input "false"
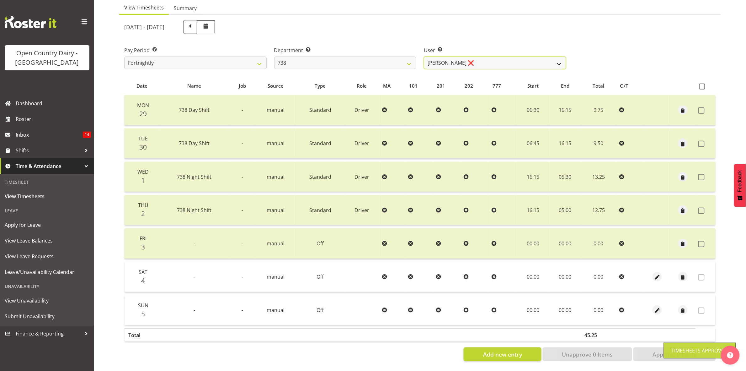
click at [561, 57] on select "Christopher Gamble ❌ Marcy Tuuta ❌ Raymond Campbell ❌ Tama Irvine ❌" at bounding box center [495, 63] width 143 height 13
select select "10093"
click at [424, 57] on select "Christopher Gamble ❌ Marcy Tuuta ❌ Raymond Campbell ❌ Tama Irvine ❌" at bounding box center [495, 63] width 143 height 13
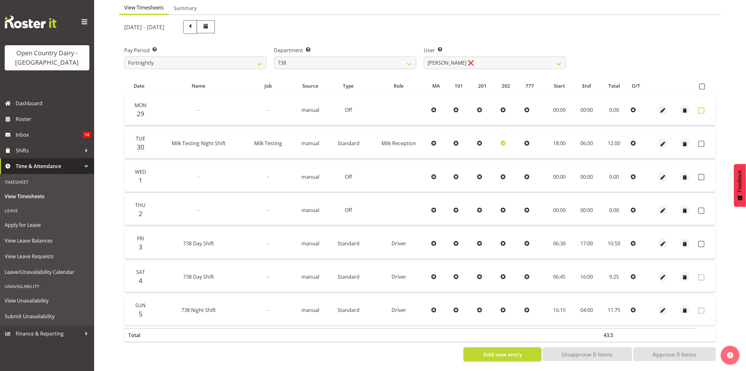
click at [703, 107] on span at bounding box center [702, 110] width 6 height 6
checkbox input "true"
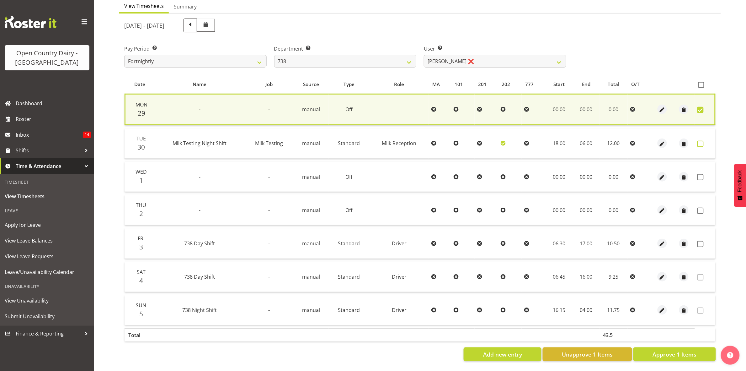
click at [703, 141] on span at bounding box center [701, 144] width 6 height 6
checkbox input "true"
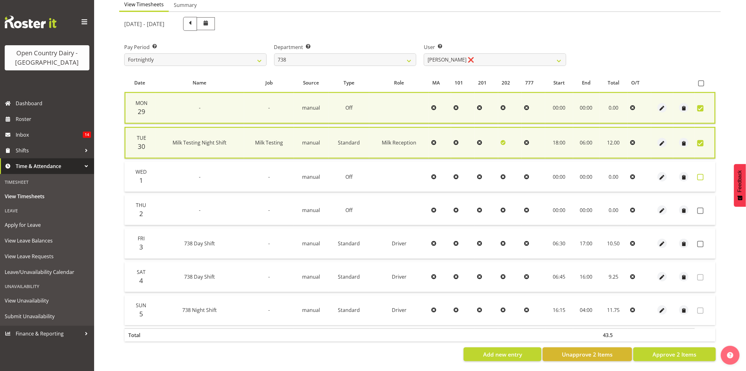
click at [703, 174] on span at bounding box center [701, 177] width 6 height 6
checkbox input "true"
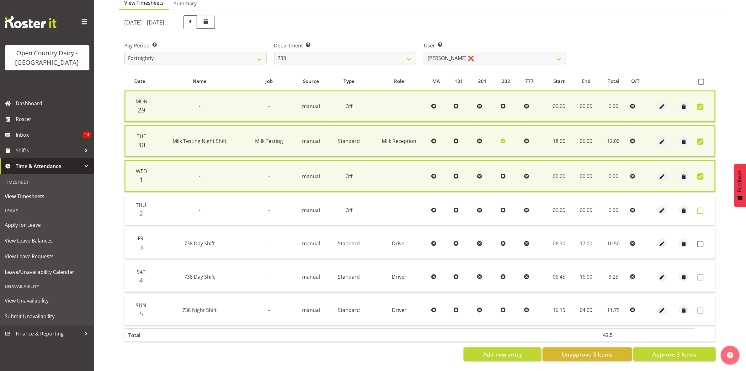
click at [704, 207] on span at bounding box center [701, 210] width 6 height 6
checkbox input "true"
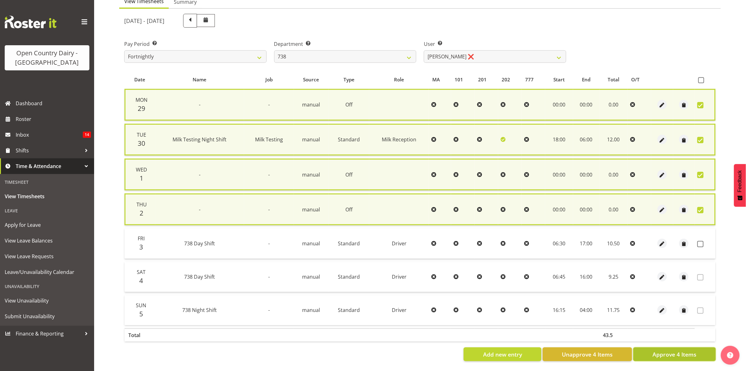
click at [695, 353] on span "Approve 4 Items" at bounding box center [675, 354] width 44 height 8
checkbox input "false"
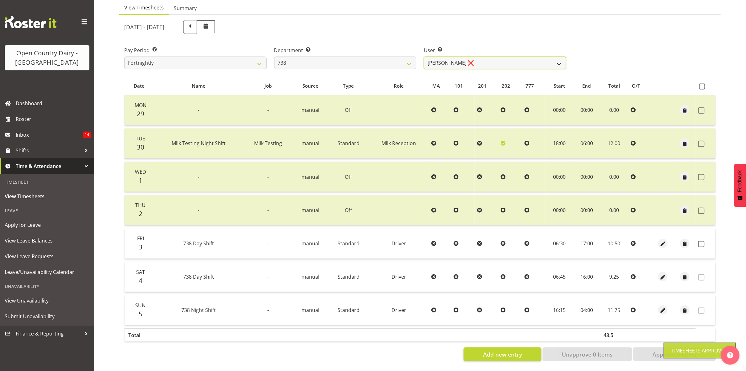
click at [549, 57] on select "Christopher Gamble ❌ Marcy Tuuta ❌ Raymond Campbell ❌ Tama Irvine ❌" at bounding box center [495, 63] width 143 height 13
click at [406, 57] on select "734 735 736 737 738 739 851 853 854 855 856 858 861 862 865 867-9032 868 869 87…" at bounding box center [345, 63] width 143 height 13
select select "902"
click at [274, 57] on select "734 735 736 737 738 739 851 853 854 855 856 858 861 862 865 867-9032 868 869 87…" at bounding box center [345, 63] width 143 height 13
select select "11649"
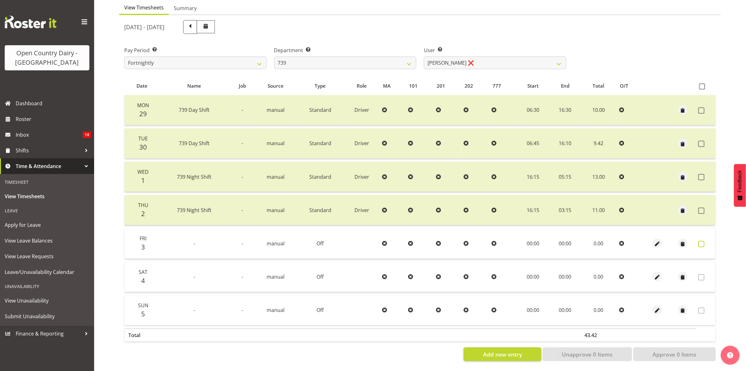
click at [701, 241] on span at bounding box center [702, 244] width 6 height 6
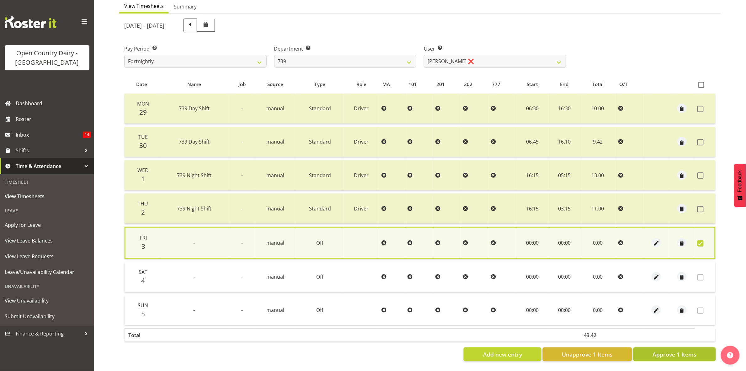
click at [679, 347] on button "Approve 1 Items" at bounding box center [675, 354] width 83 height 14
checkbox input "false"
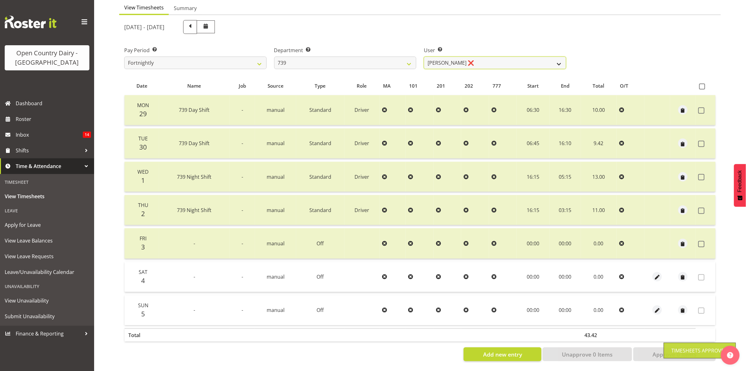
click at [539, 57] on select "Erika McNaught ❌ Rachel Fletcher ❌ Rick Murphy ❌ Tish Veint ❌" at bounding box center [495, 63] width 143 height 13
select select "7407"
click at [424, 57] on select "Erika McNaught ❌ Rachel Fletcher ❌ Rick Murphy ❌ Tish Veint ❌" at bounding box center [495, 63] width 143 height 13
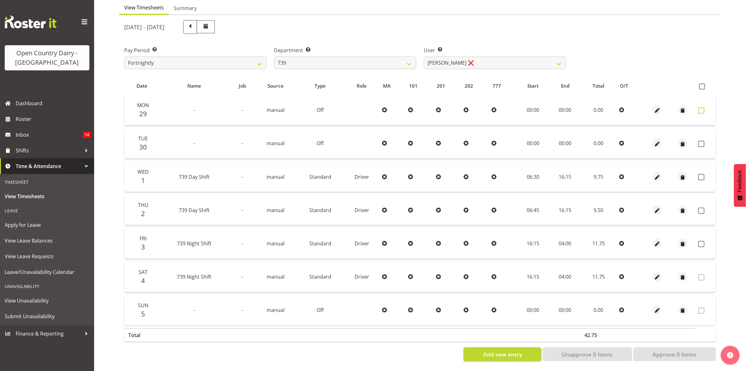
click at [700, 107] on span at bounding box center [702, 110] width 6 height 6
checkbox input "true"
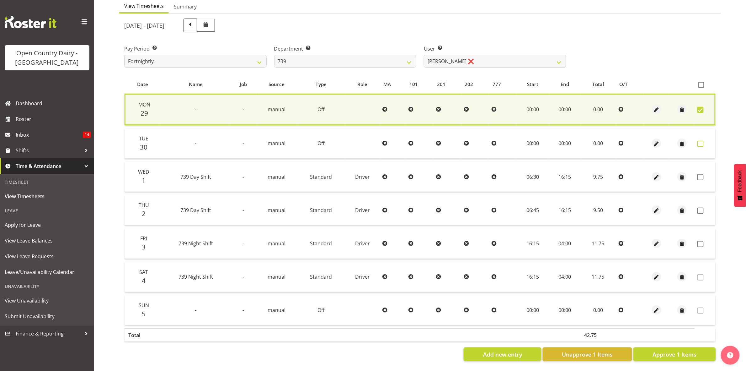
click at [702, 141] on span at bounding box center [701, 144] width 6 height 6
checkbox input "true"
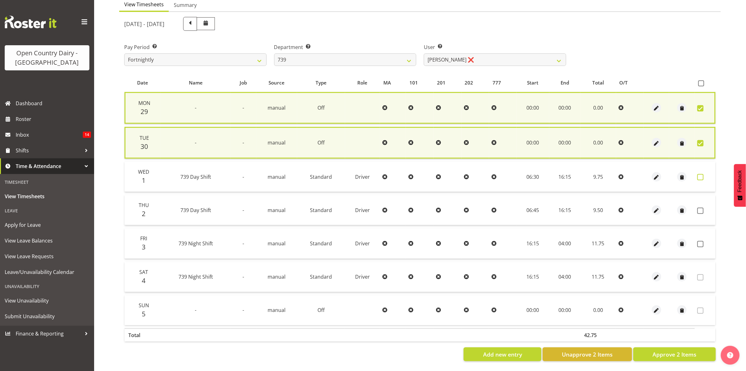
click at [701, 174] on span at bounding box center [701, 177] width 6 height 6
checkbox input "true"
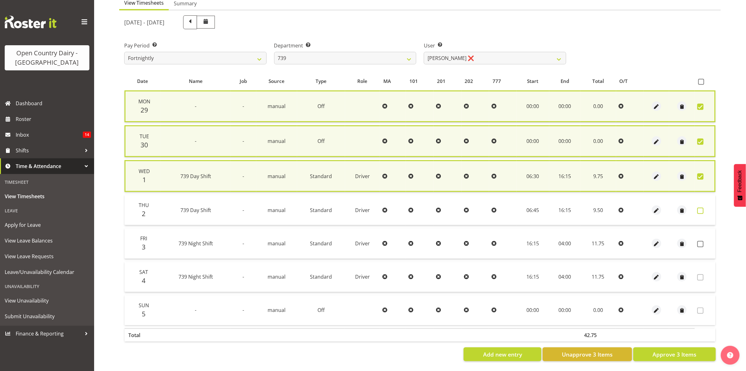
click at [703, 207] on span at bounding box center [701, 210] width 6 height 6
checkbox input "true"
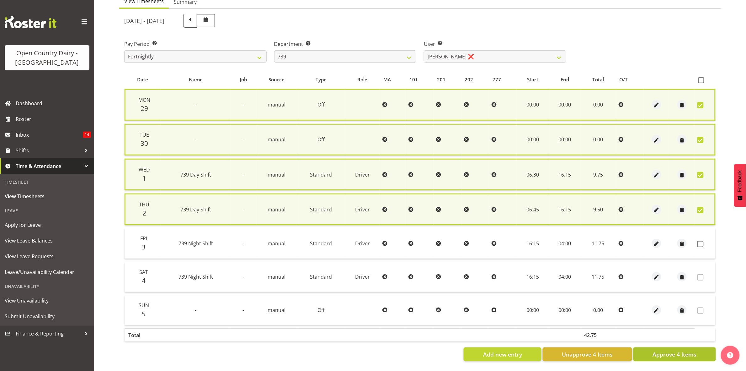
click at [670, 355] on span "Approve 4 Items" at bounding box center [675, 354] width 44 height 8
checkbox input "false"
